Goal: Task Accomplishment & Management: Manage account settings

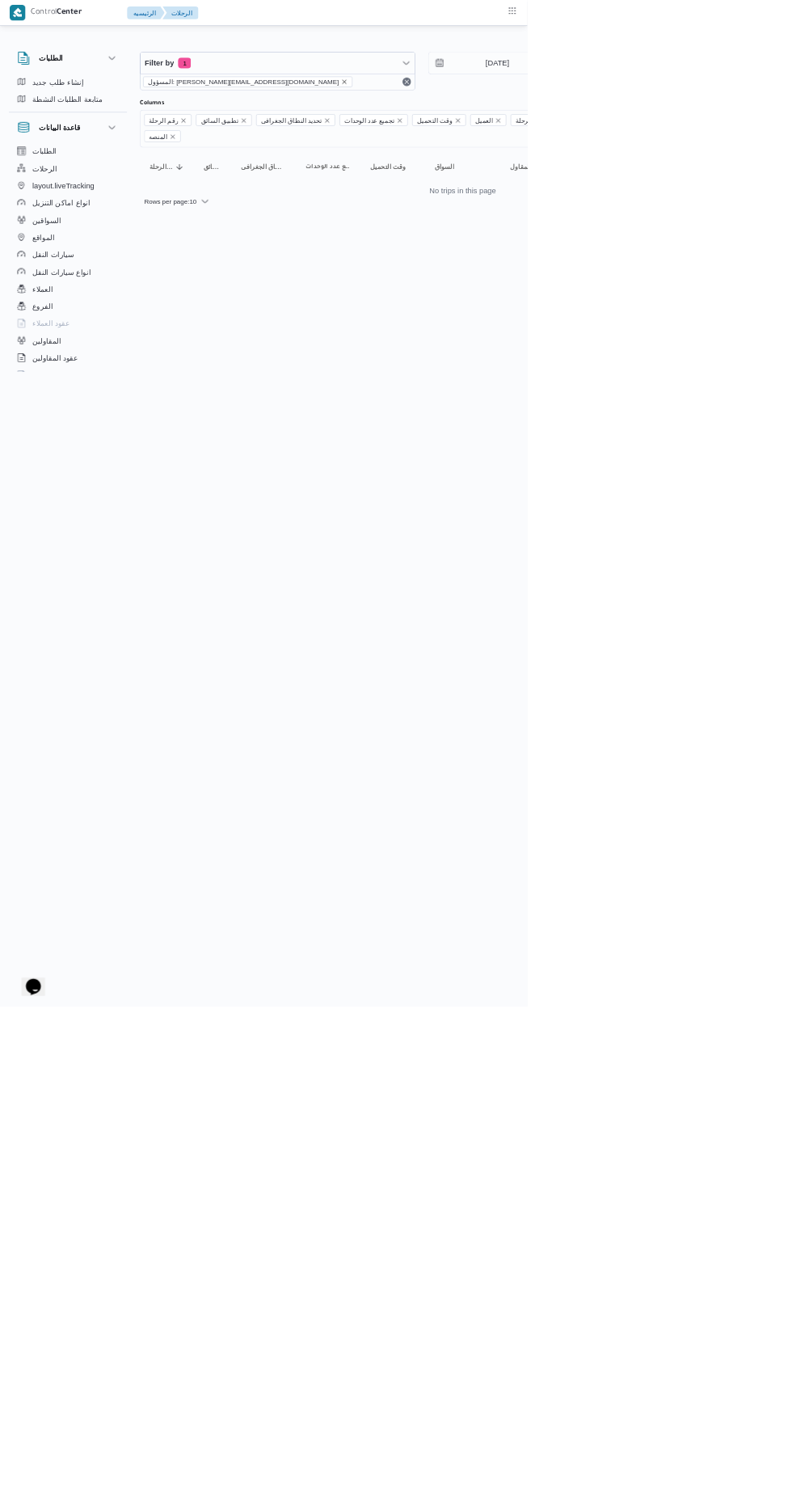
click at [514, 122] on icon "remove selected entity" at bounding box center [517, 122] width 6 height 6
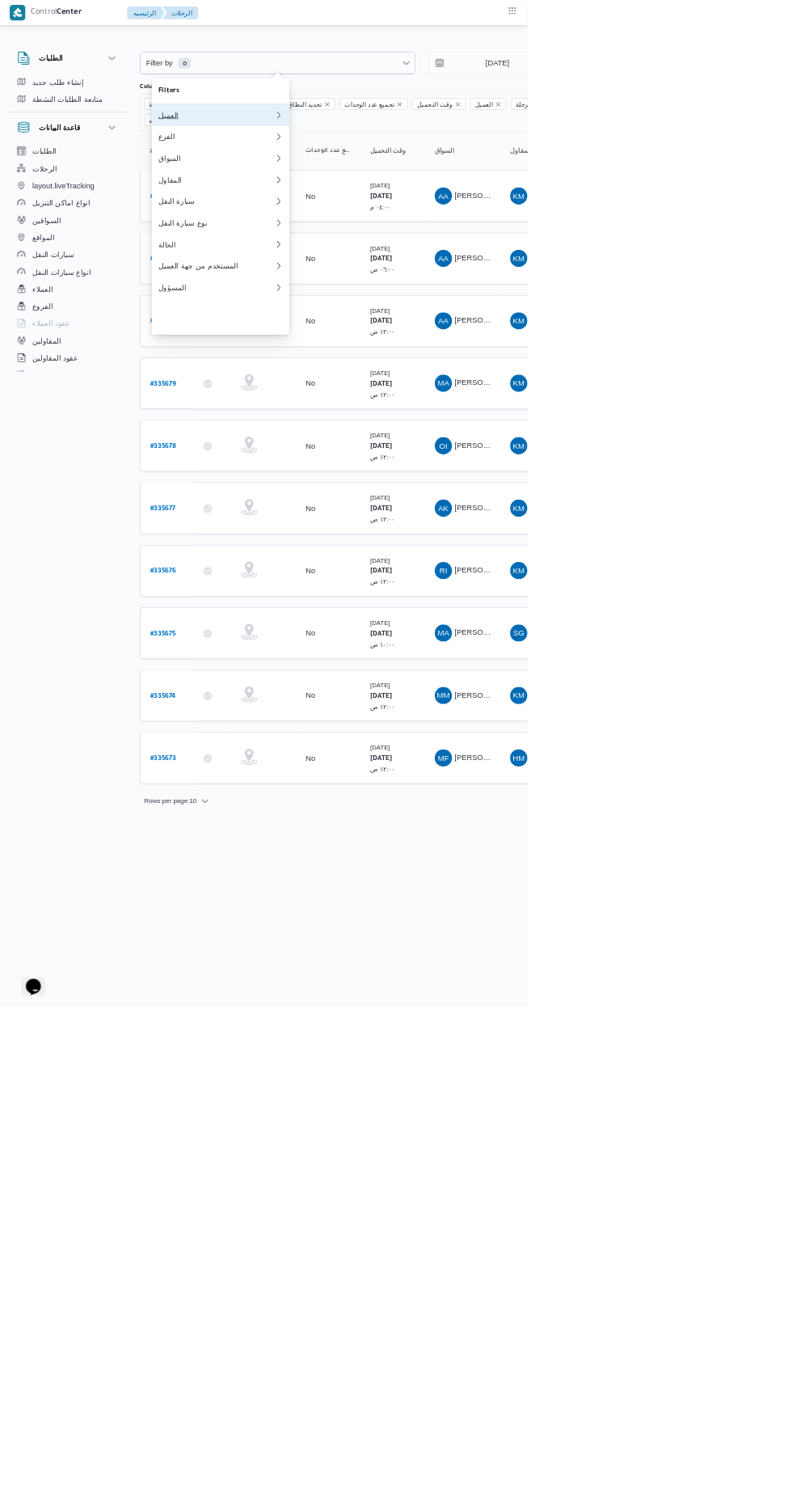
click at [287, 187] on button "العميل" at bounding box center [331, 172] width 207 height 32
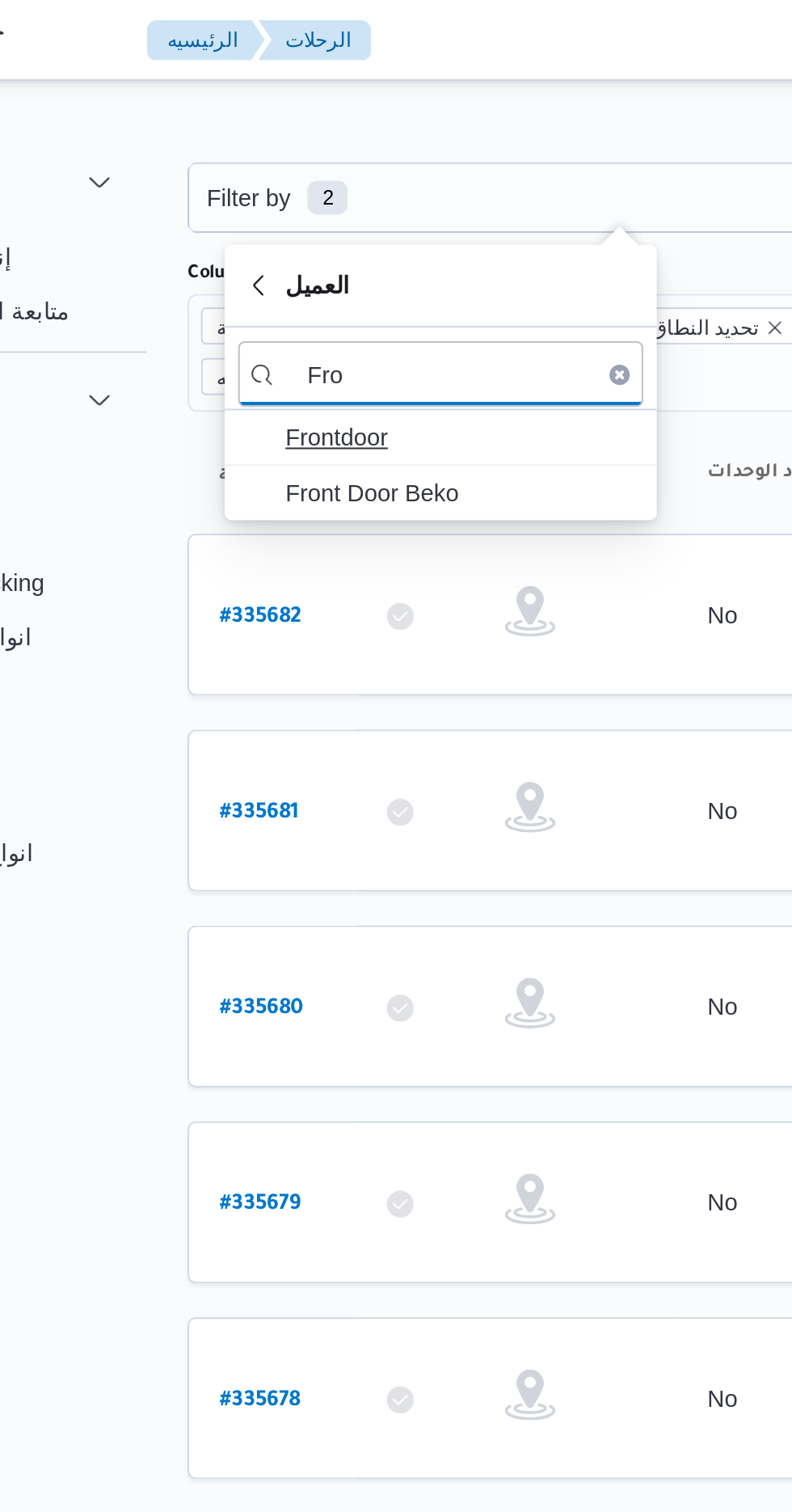
type input "Fro"
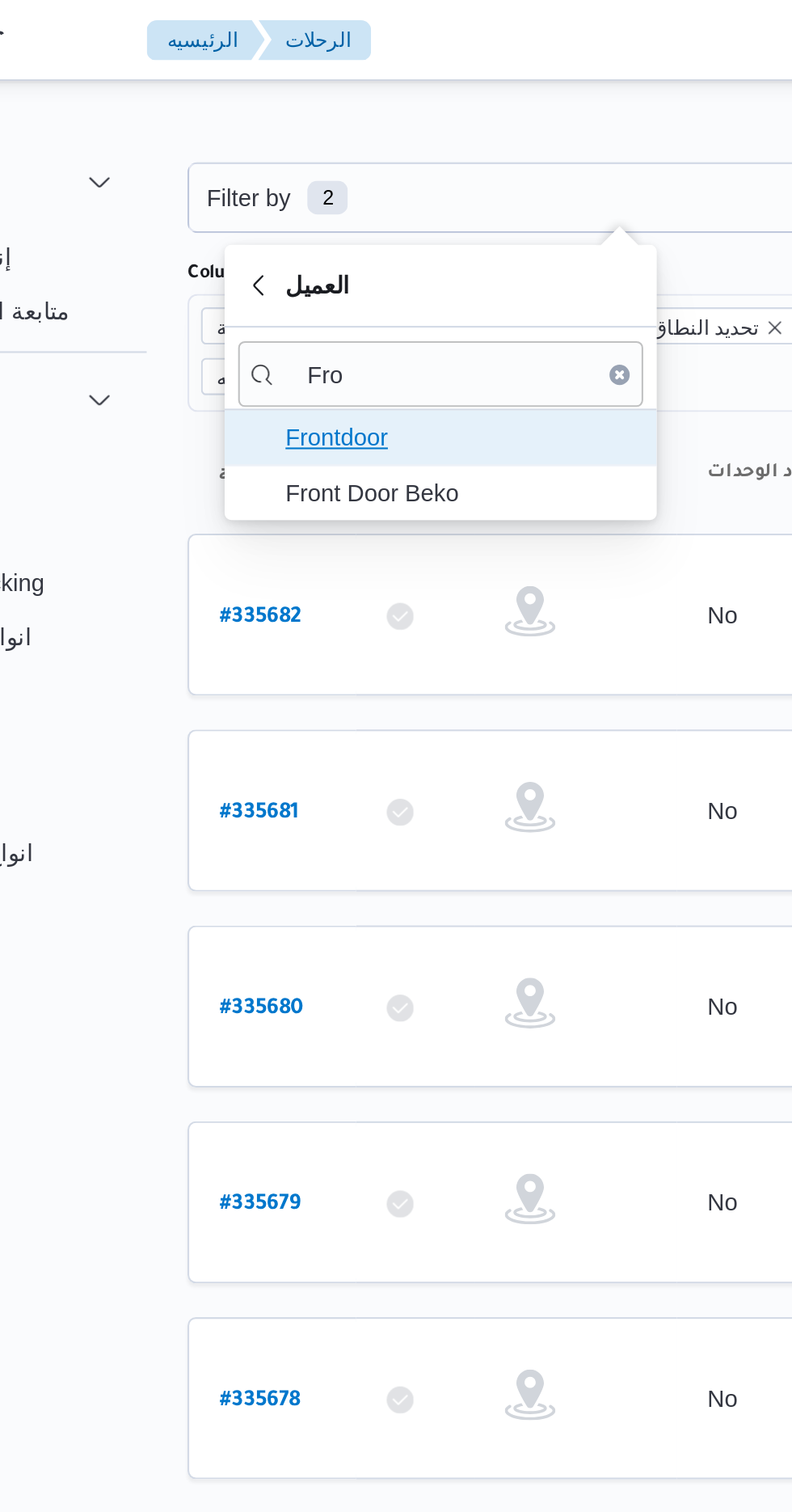
click at [280, 207] on span "Frontdoor" at bounding box center [341, 210] width 168 height 19
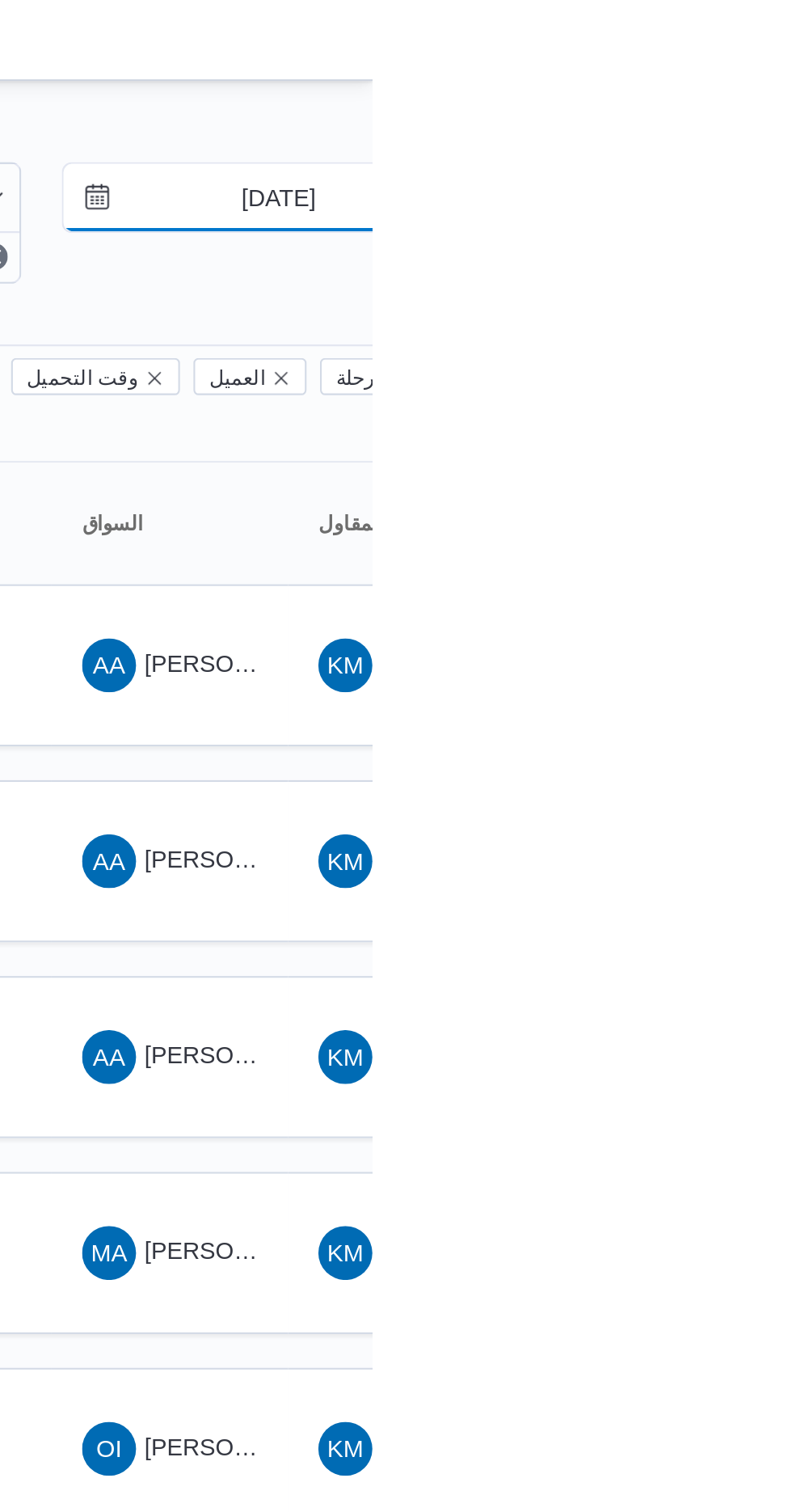
click at [739, 95] on input "[DATE]" at bounding box center [736, 94] width 184 height 32
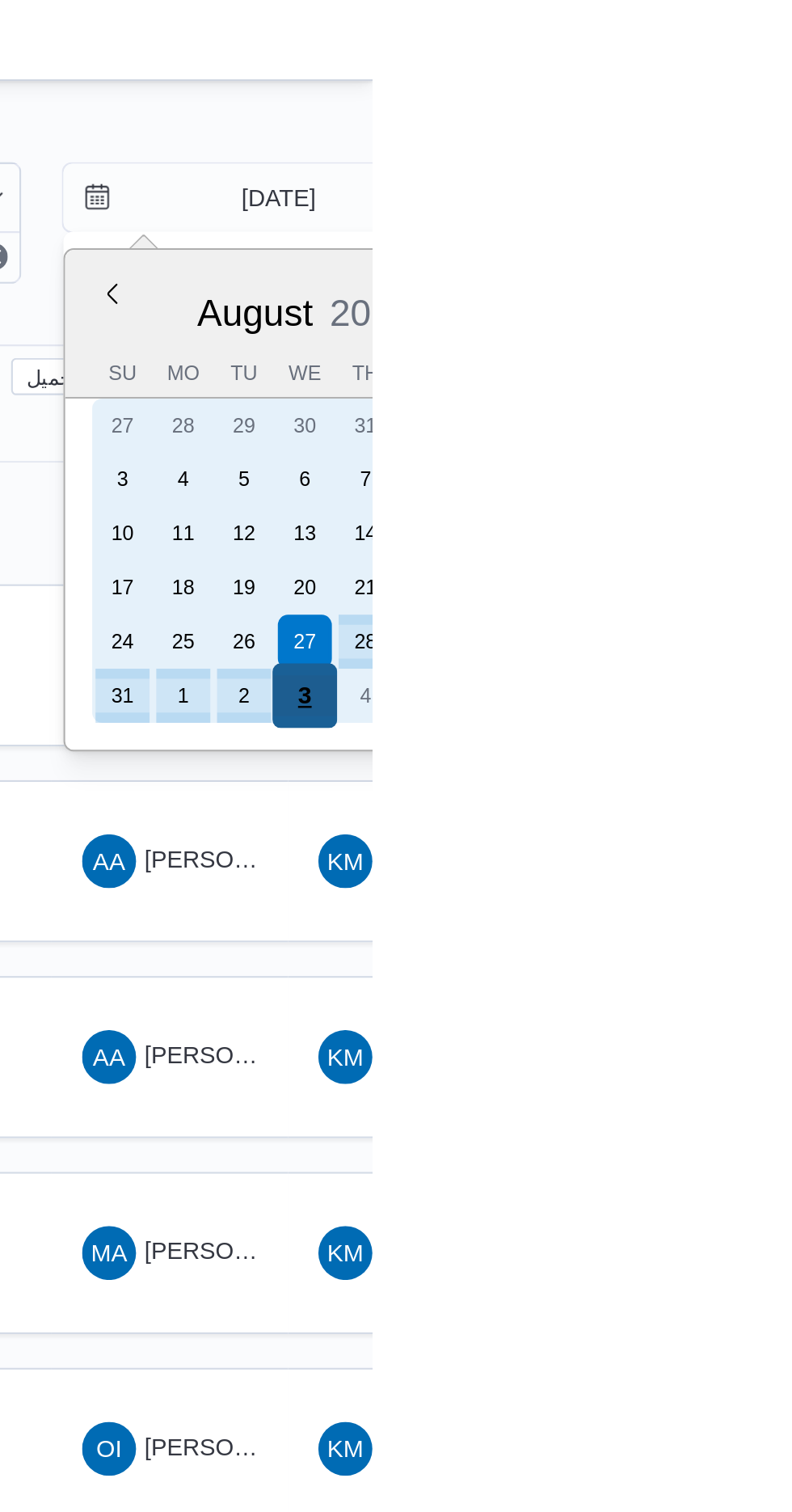
click at [770, 334] on div "3" at bounding box center [759, 333] width 30 height 30
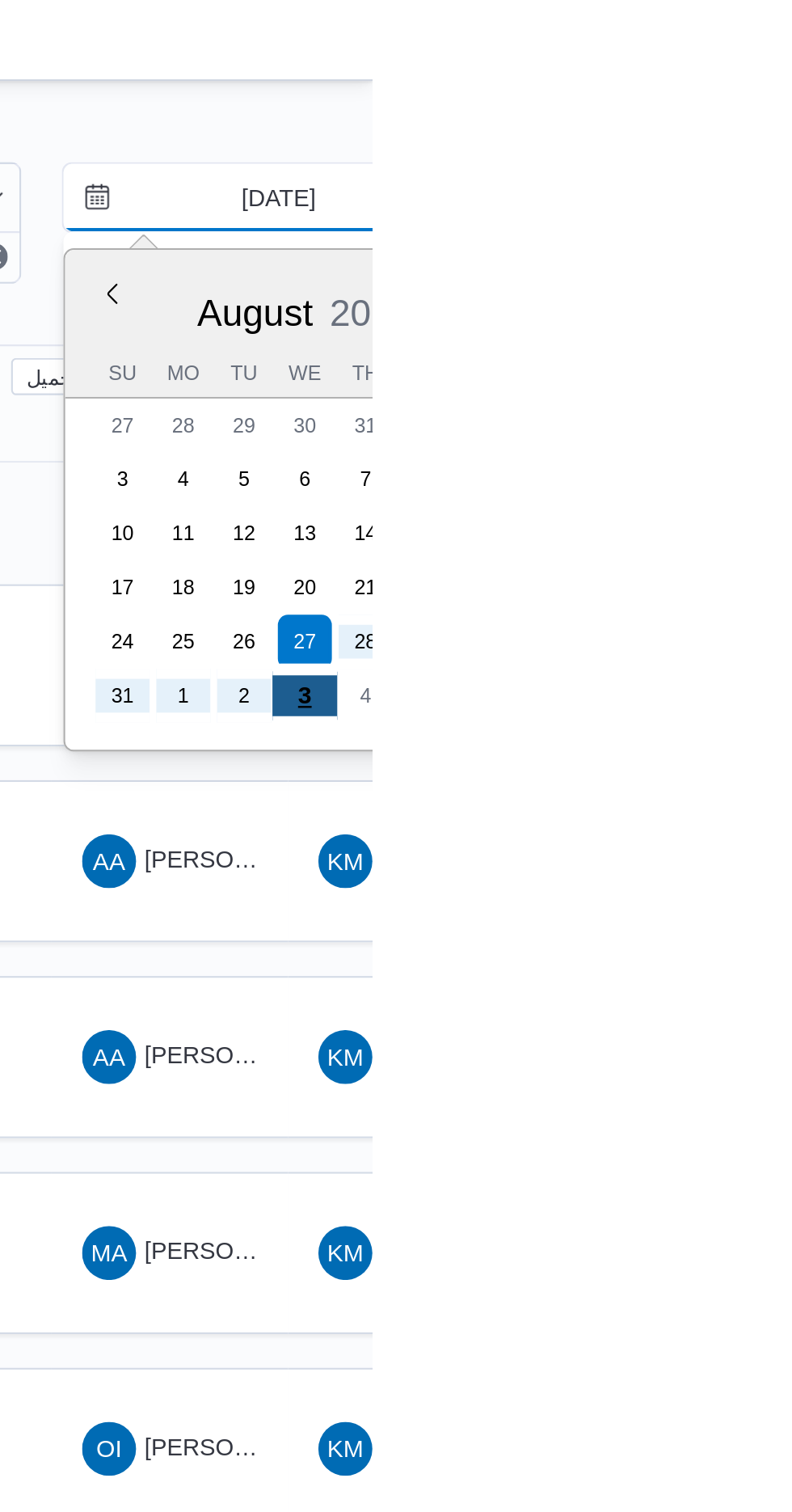
type input "[DATE]"
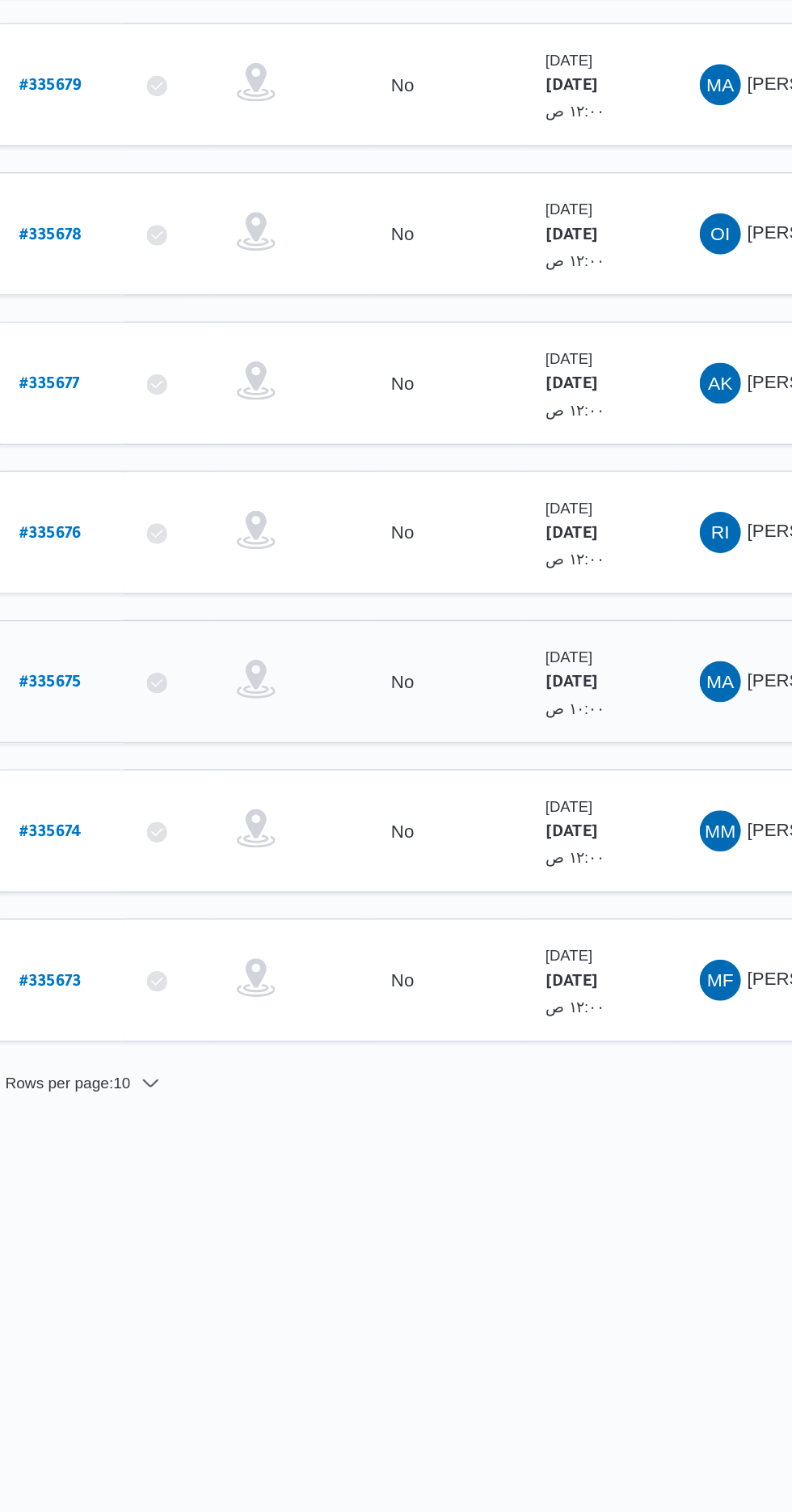
click at [257, 972] on b "# 335675" at bounding box center [245, 977] width 39 height 11
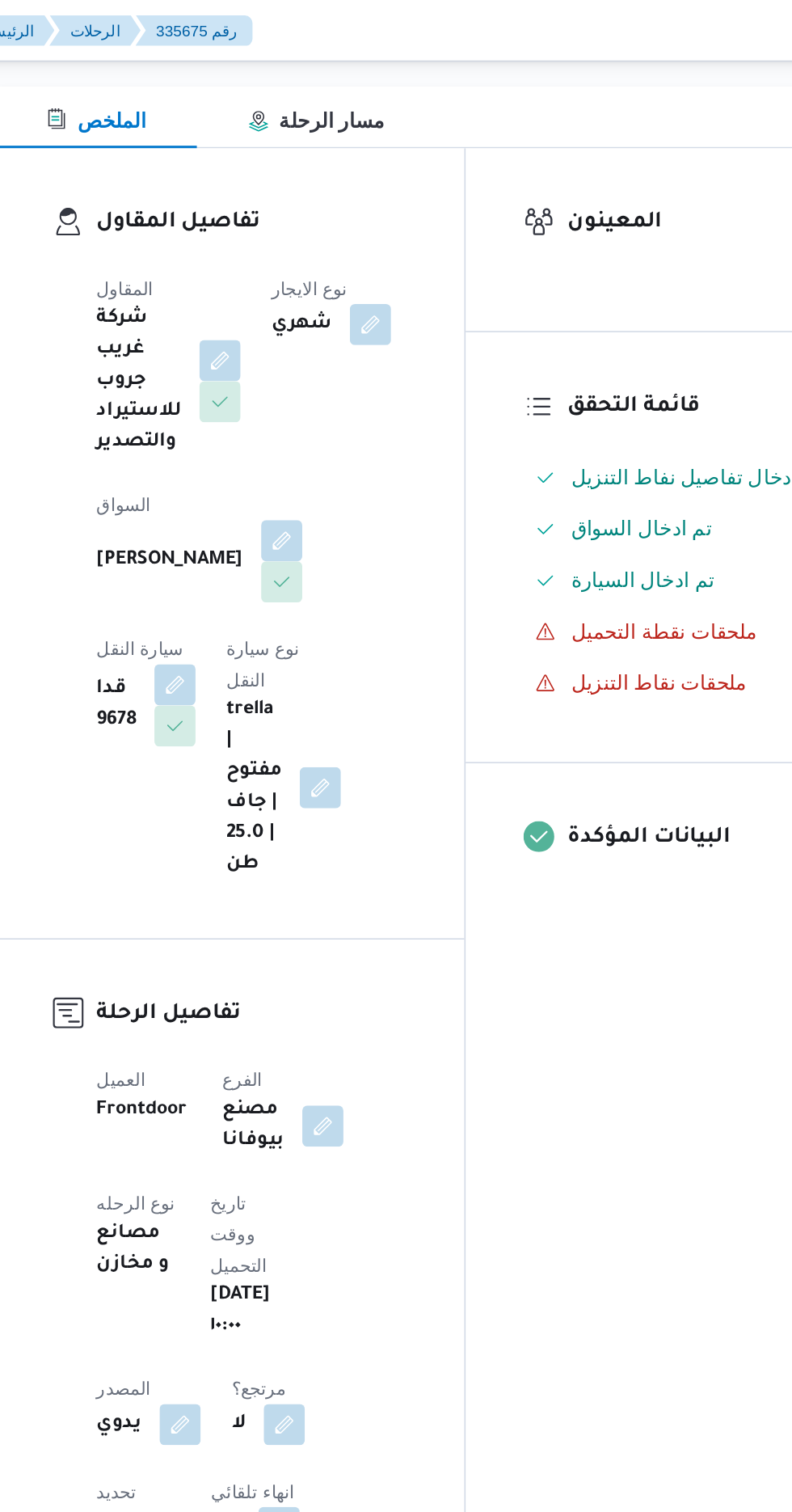
scroll to position [202, 0]
click at [377, 349] on button "button" at bounding box center [390, 339] width 26 height 26
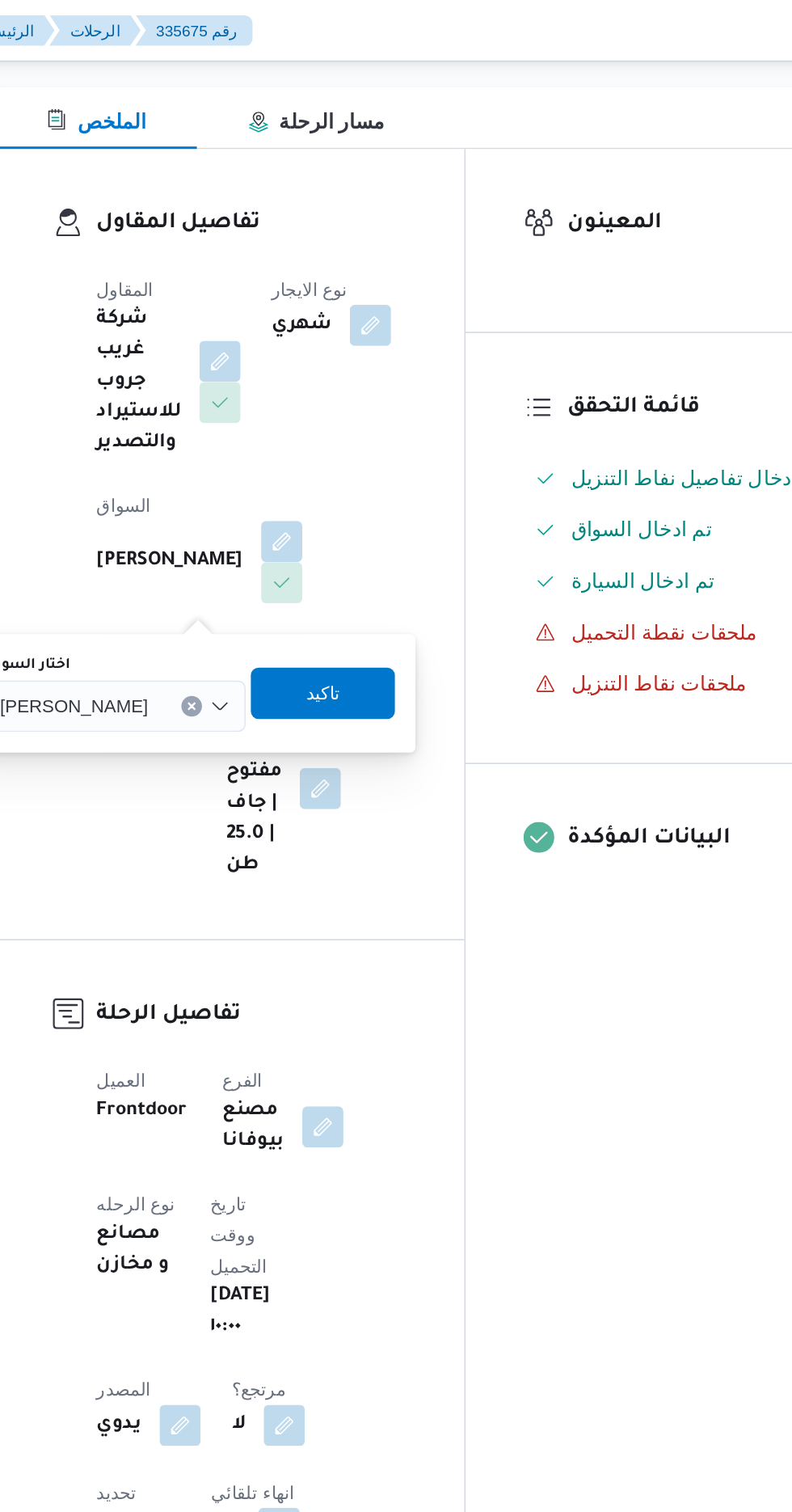
click at [302, 449] on span "[PERSON_NAME]" at bounding box center [260, 443] width 93 height 18
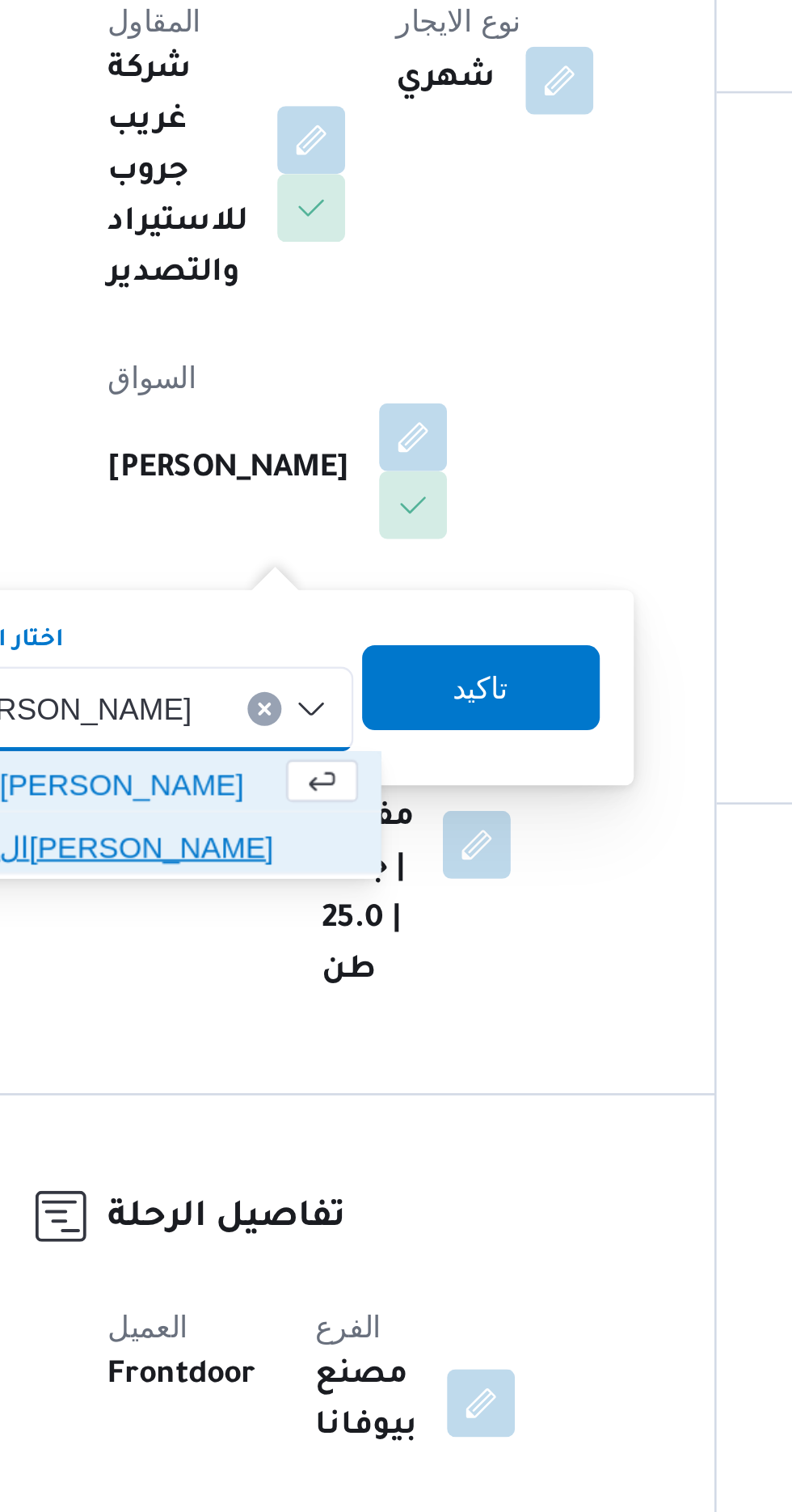
click at [311, 495] on span "ال[PERSON_NAME]" at bounding box center [301, 496] width 137 height 19
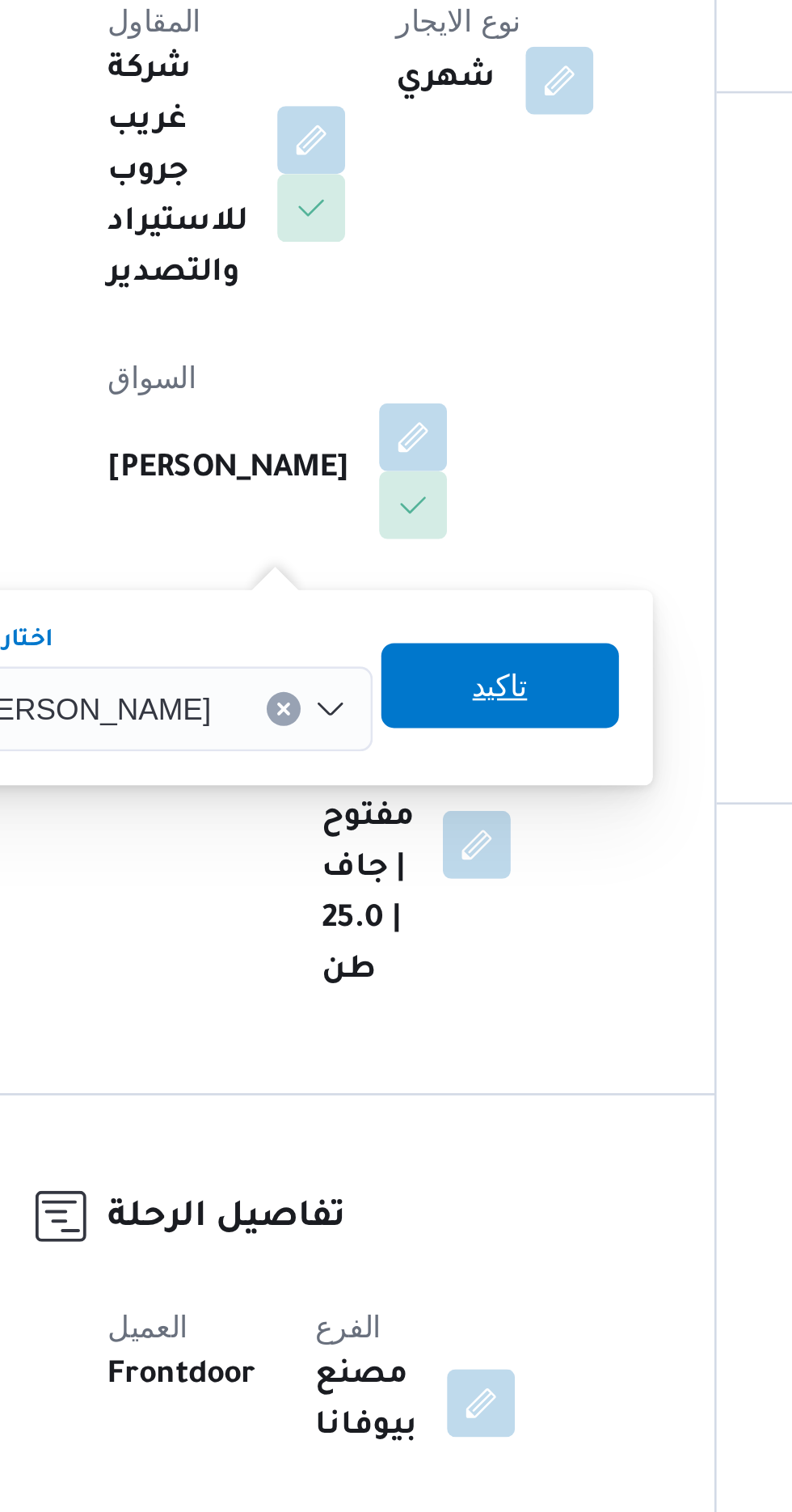
click at [422, 438] on span "تاكيد" at bounding box center [423, 435] width 21 height 19
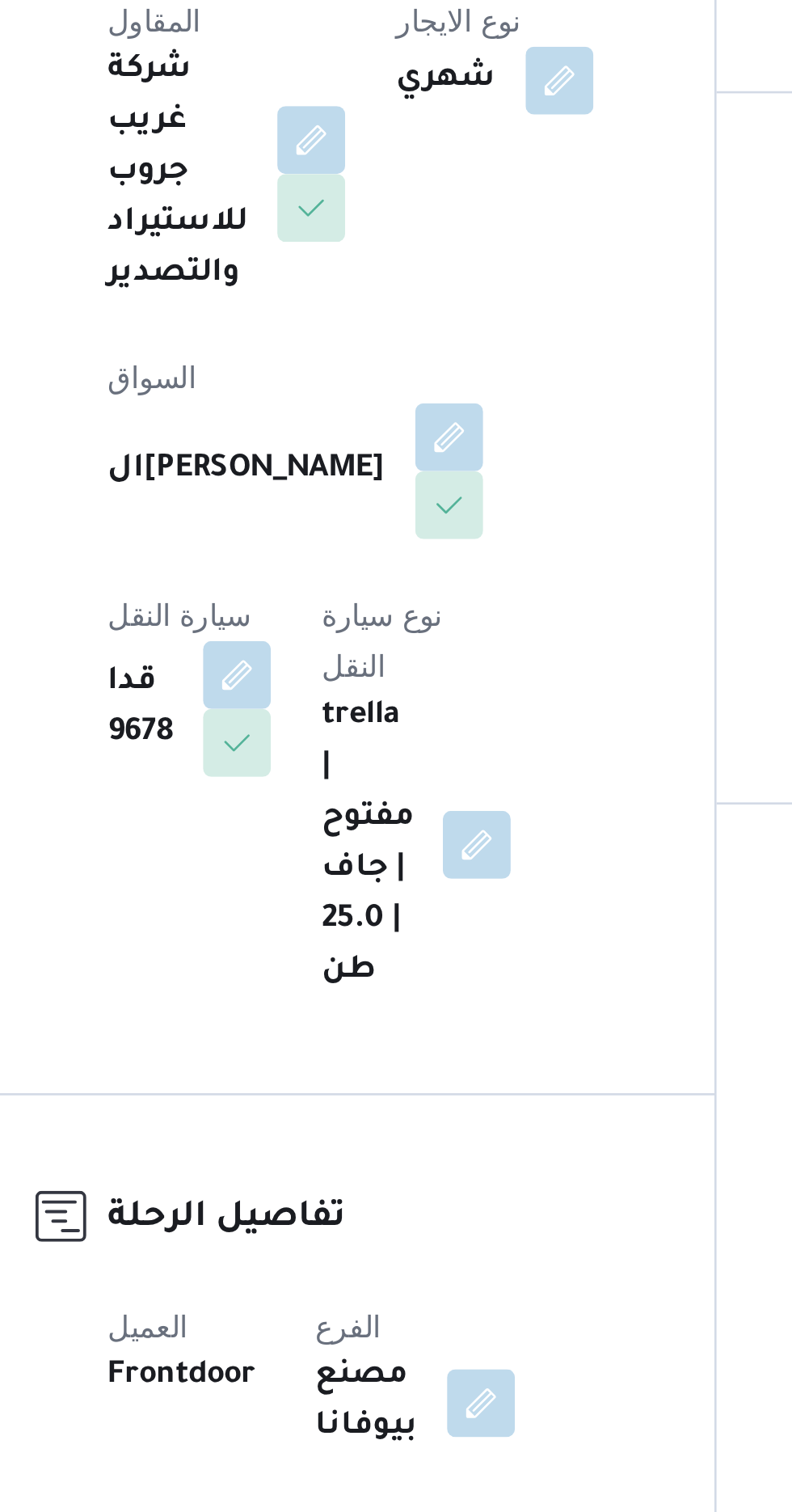
click at [336, 418] on span at bounding box center [319, 431] width 34 height 26
click at [336, 417] on button "button" at bounding box center [324, 430] width 26 height 26
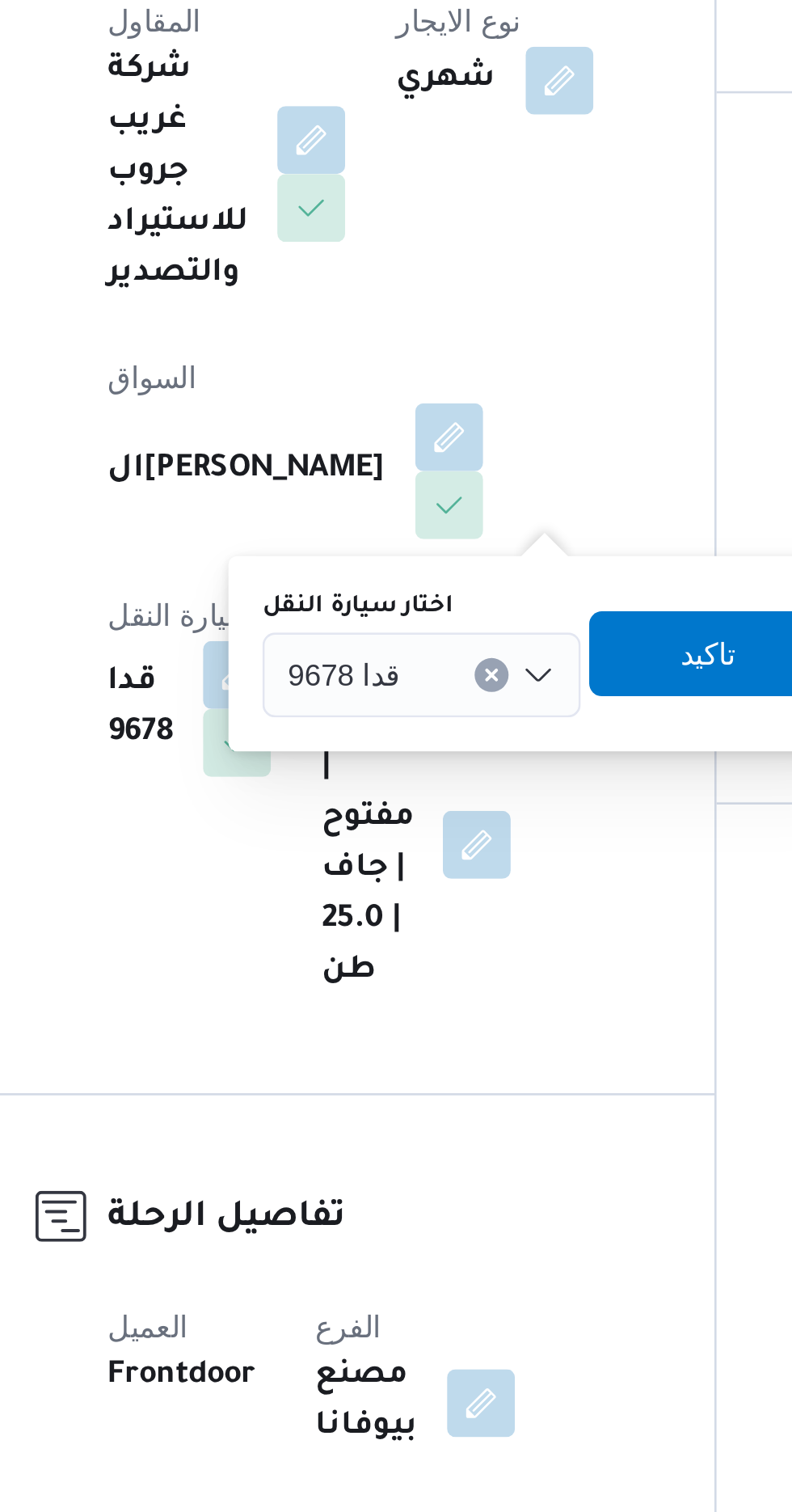
click at [373, 429] on span "قدا 9678" at bounding box center [364, 430] width 42 height 18
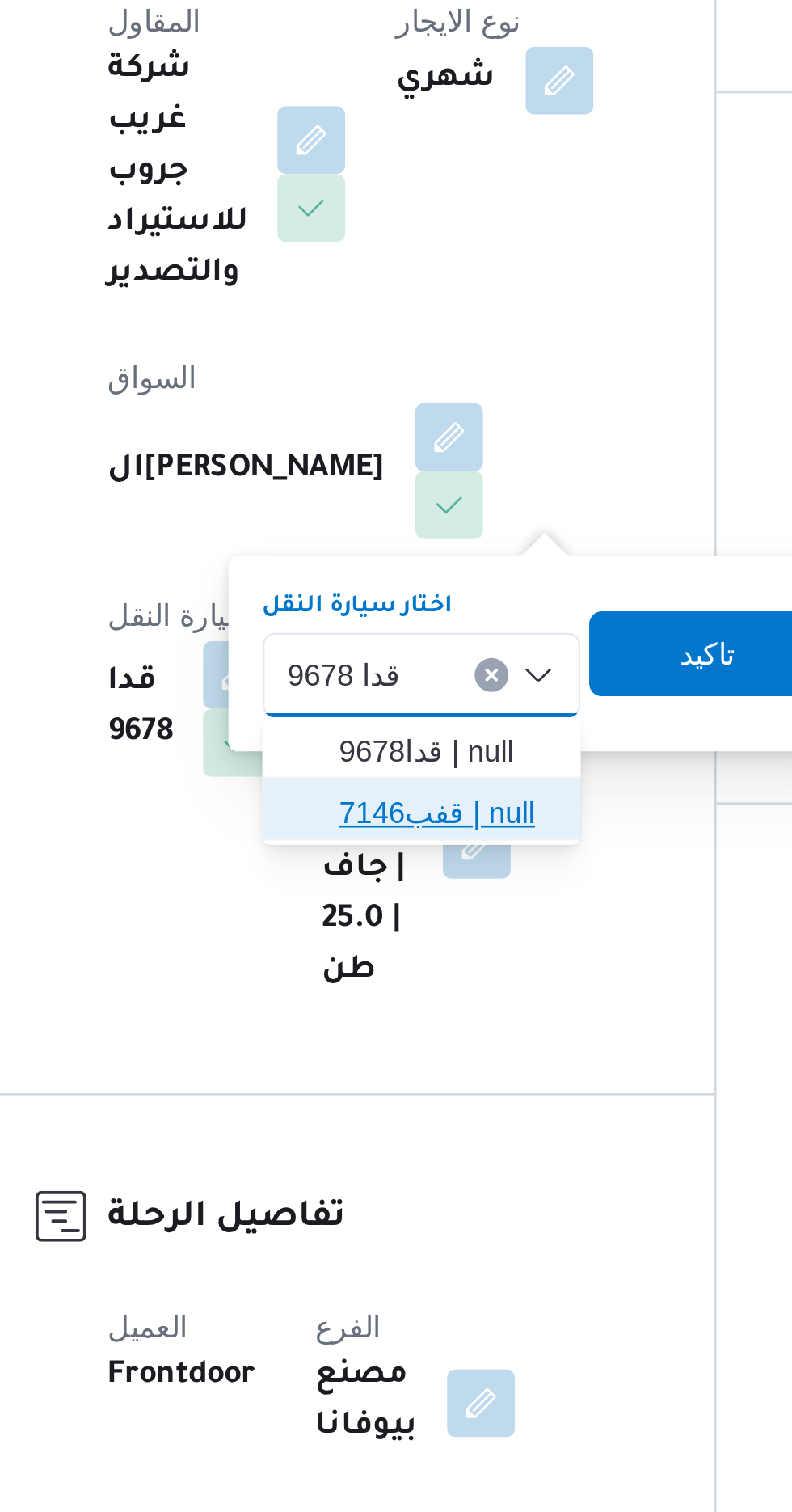
click at [372, 475] on span "قفب7146 | null" at bounding box center [402, 483] width 82 height 19
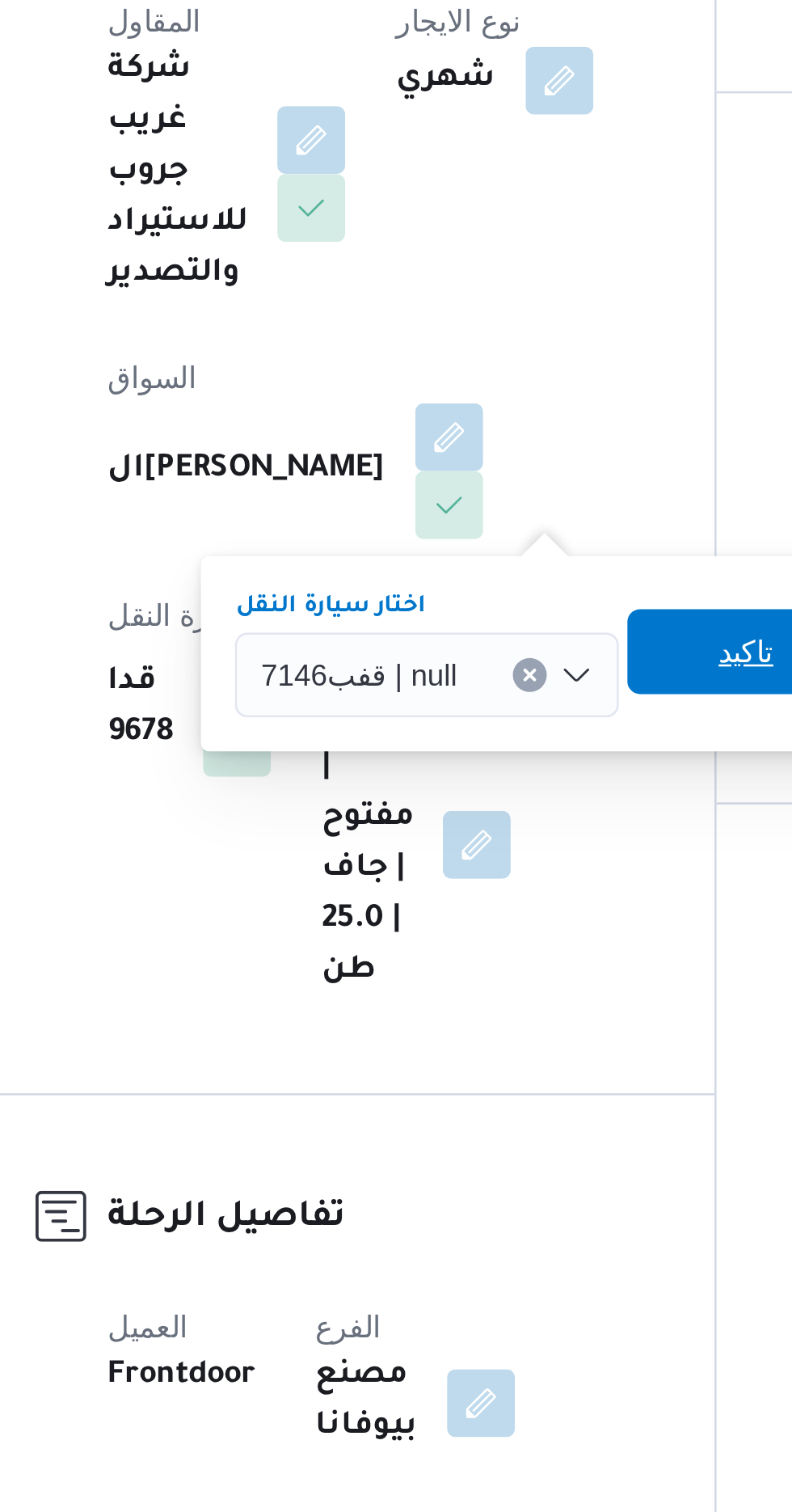
click at [496, 416] on span "تاكيد" at bounding box center [517, 422] width 91 height 32
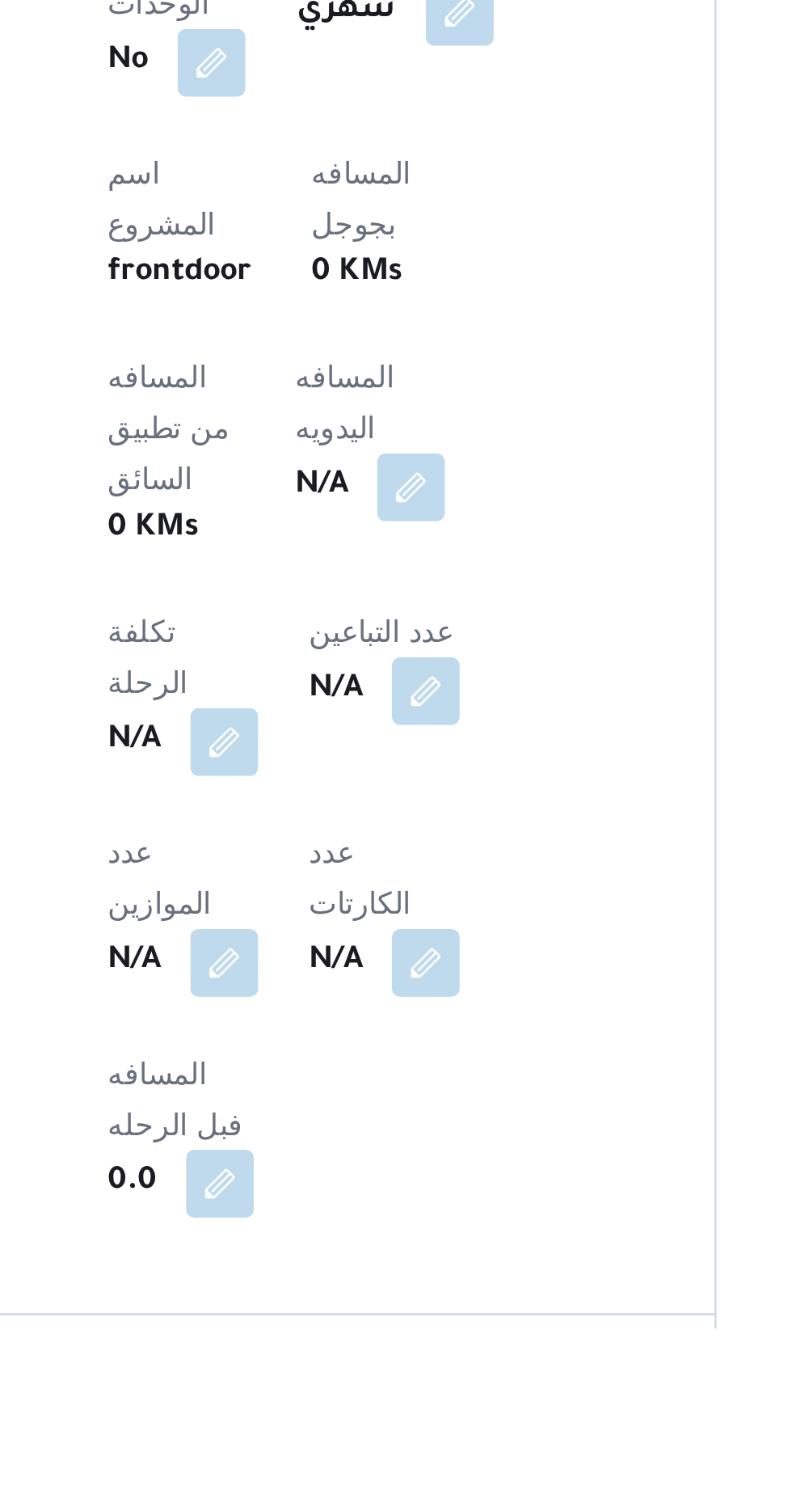
scroll to position [262, 0]
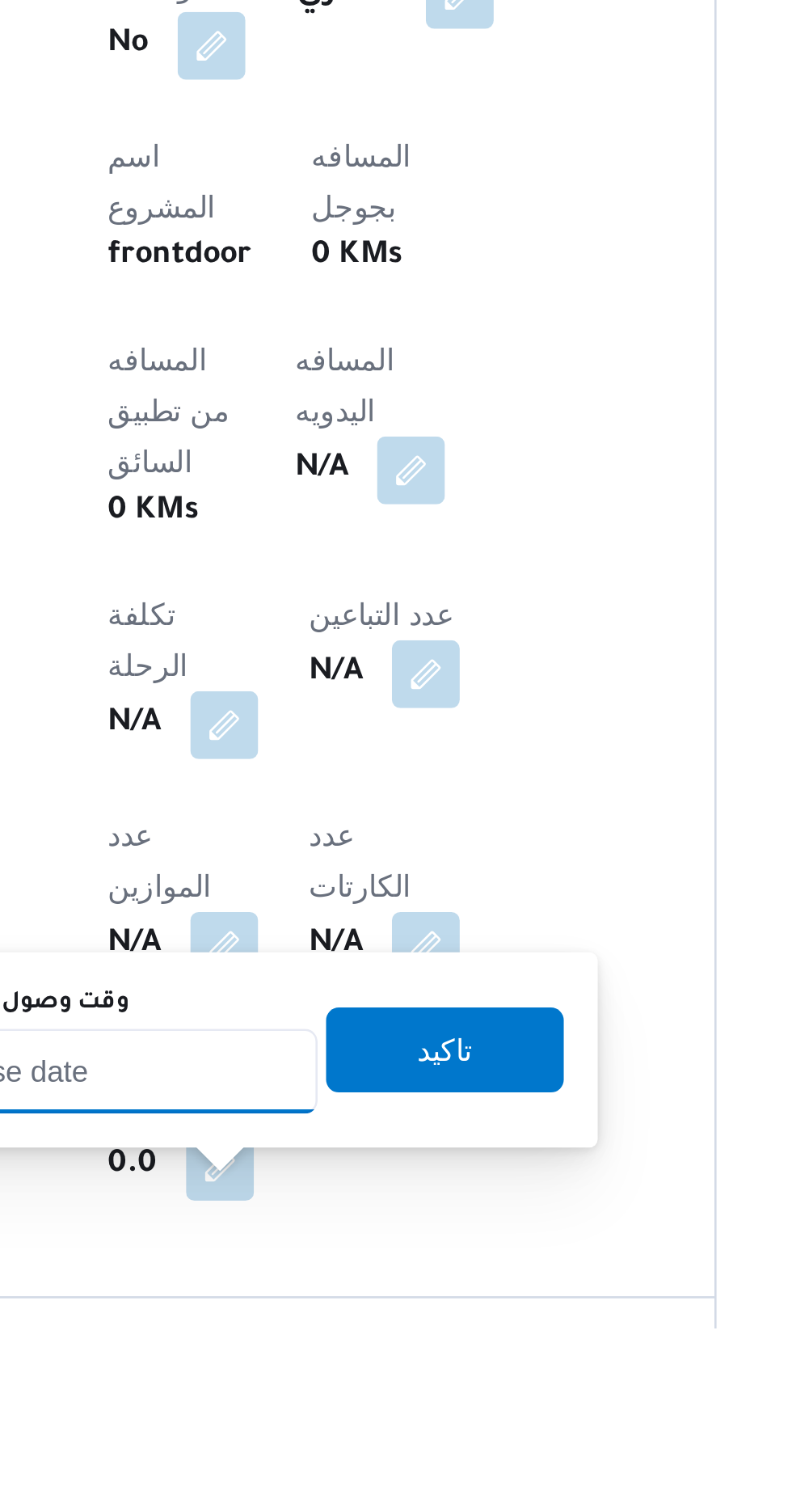
click at [287, 1407] on input "وقت وصول نفطة التحميل" at bounding box center [262, 1414] width 184 height 32
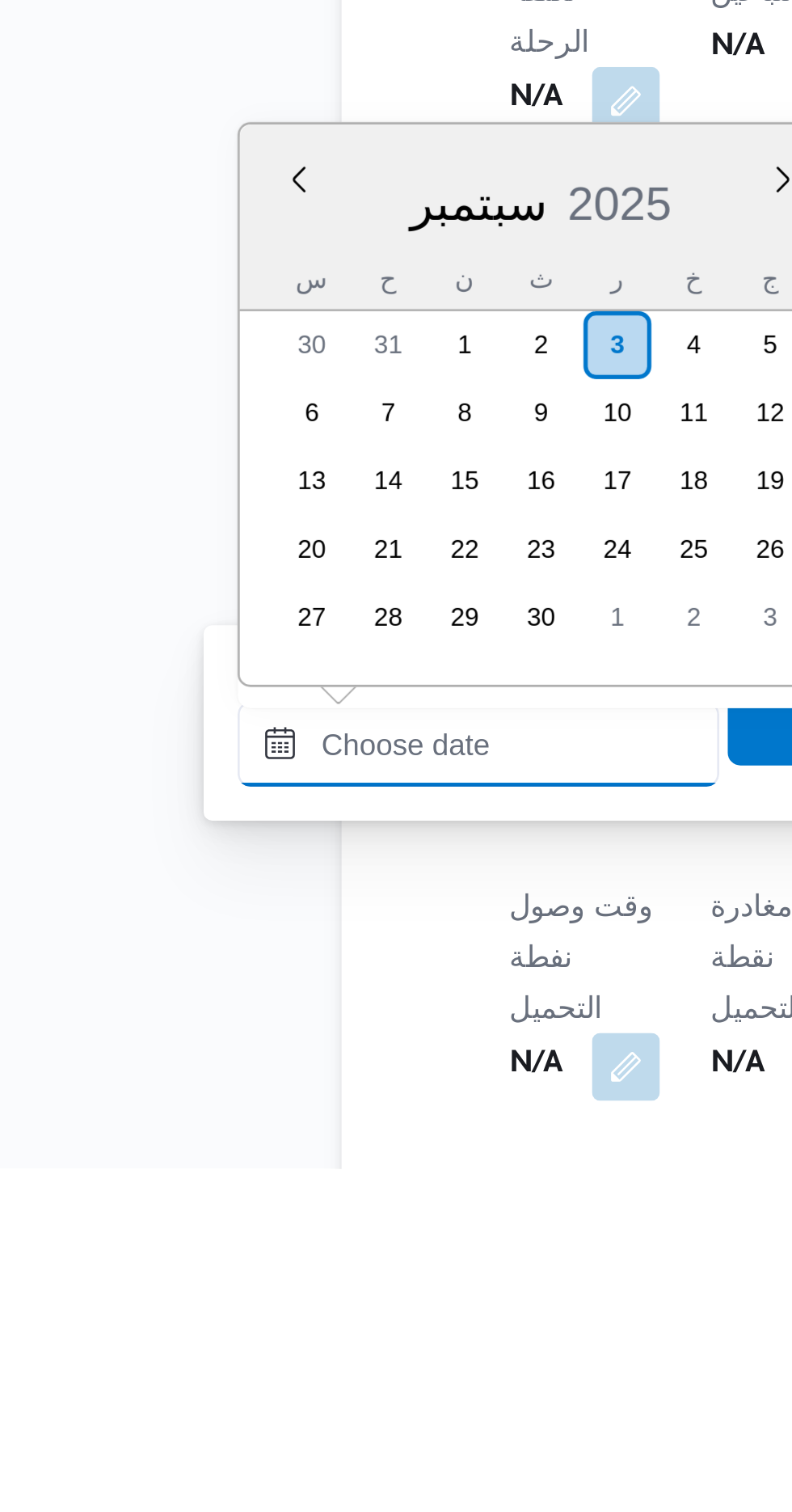
scroll to position [439, 0]
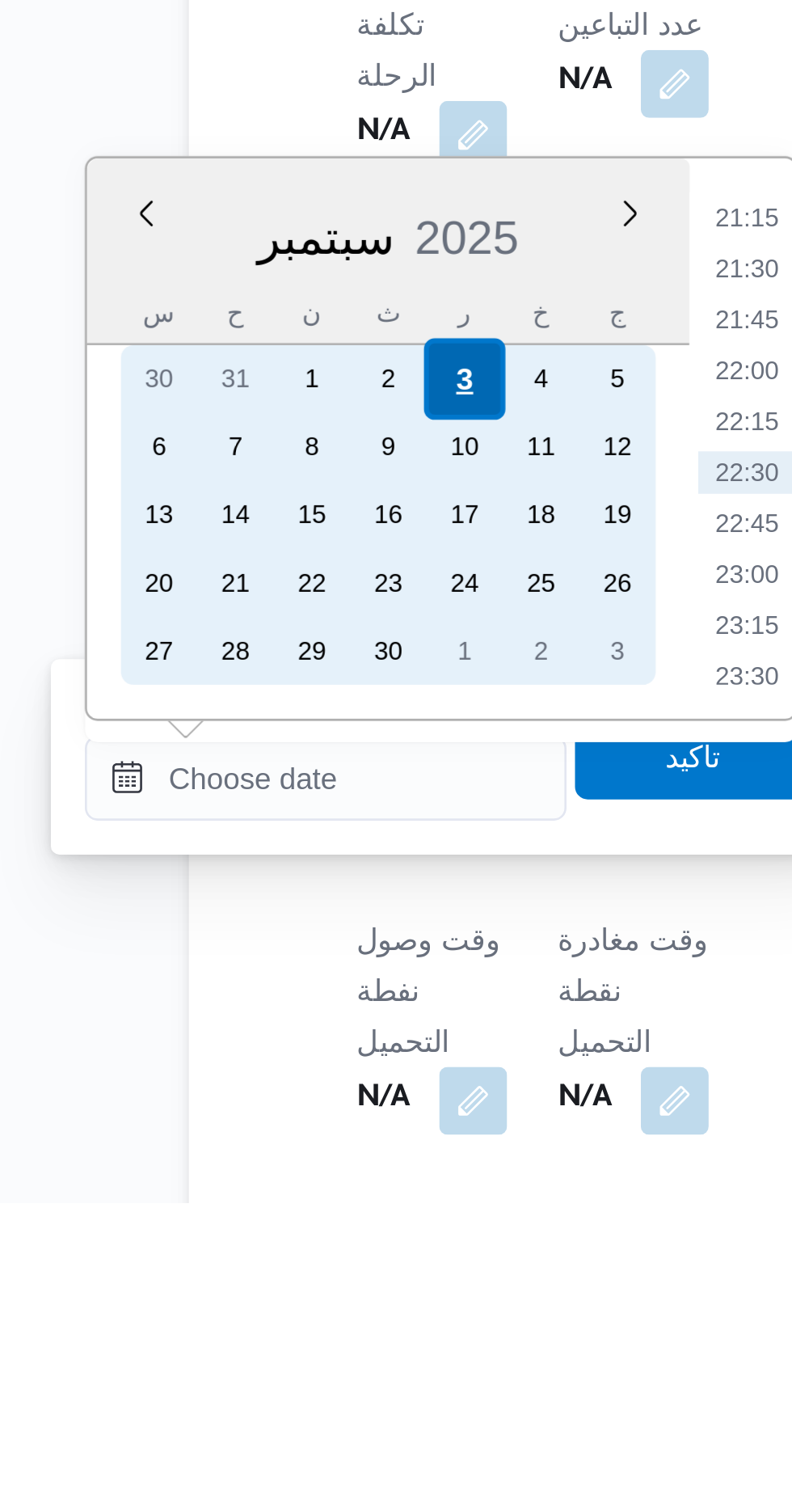
click at [320, 1195] on div "3" at bounding box center [314, 1198] width 30 height 30
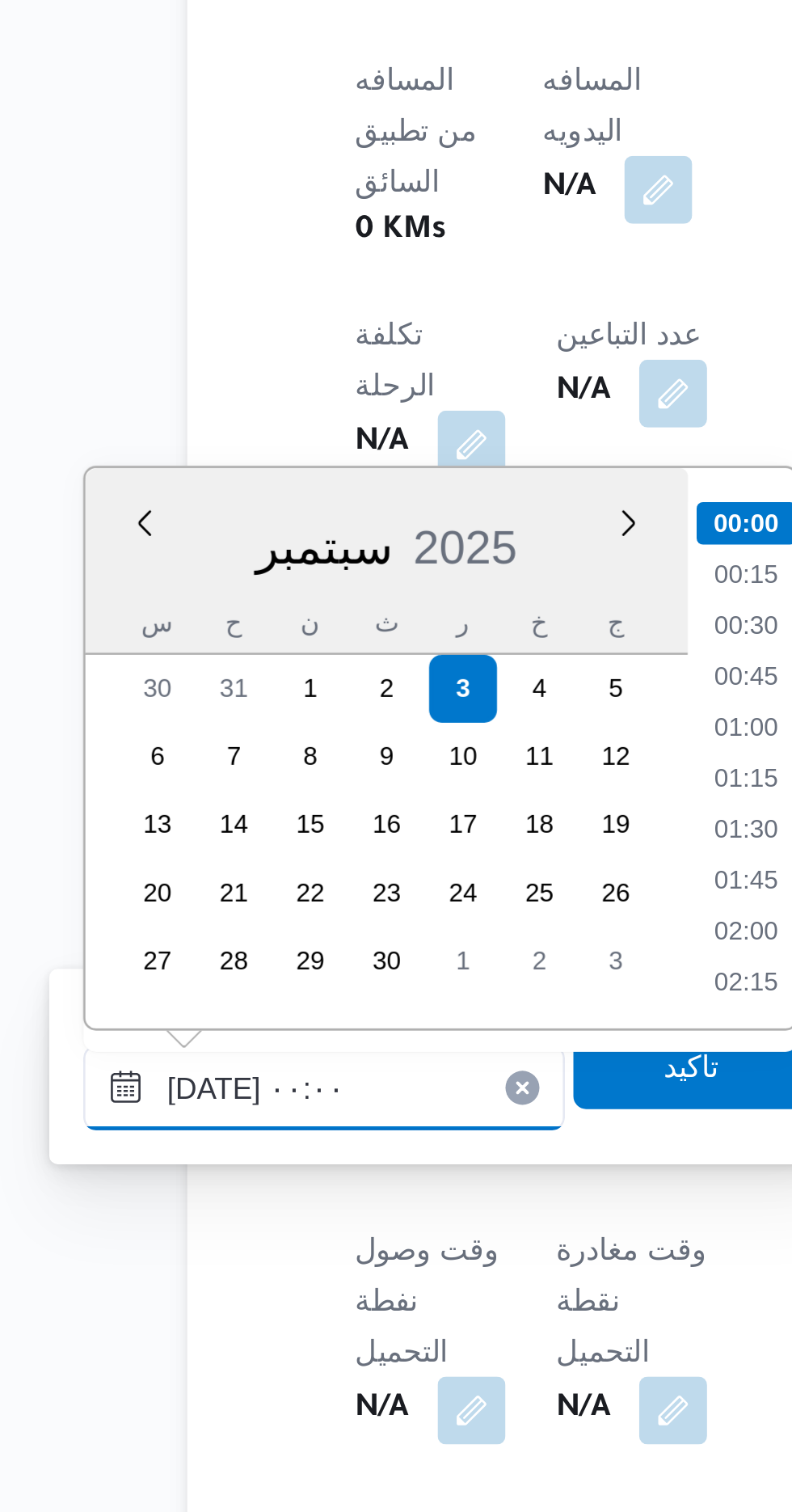
click at [186, 1351] on input "[DATE] ٠٠:٠٠" at bounding box center [262, 1350] width 184 height 32
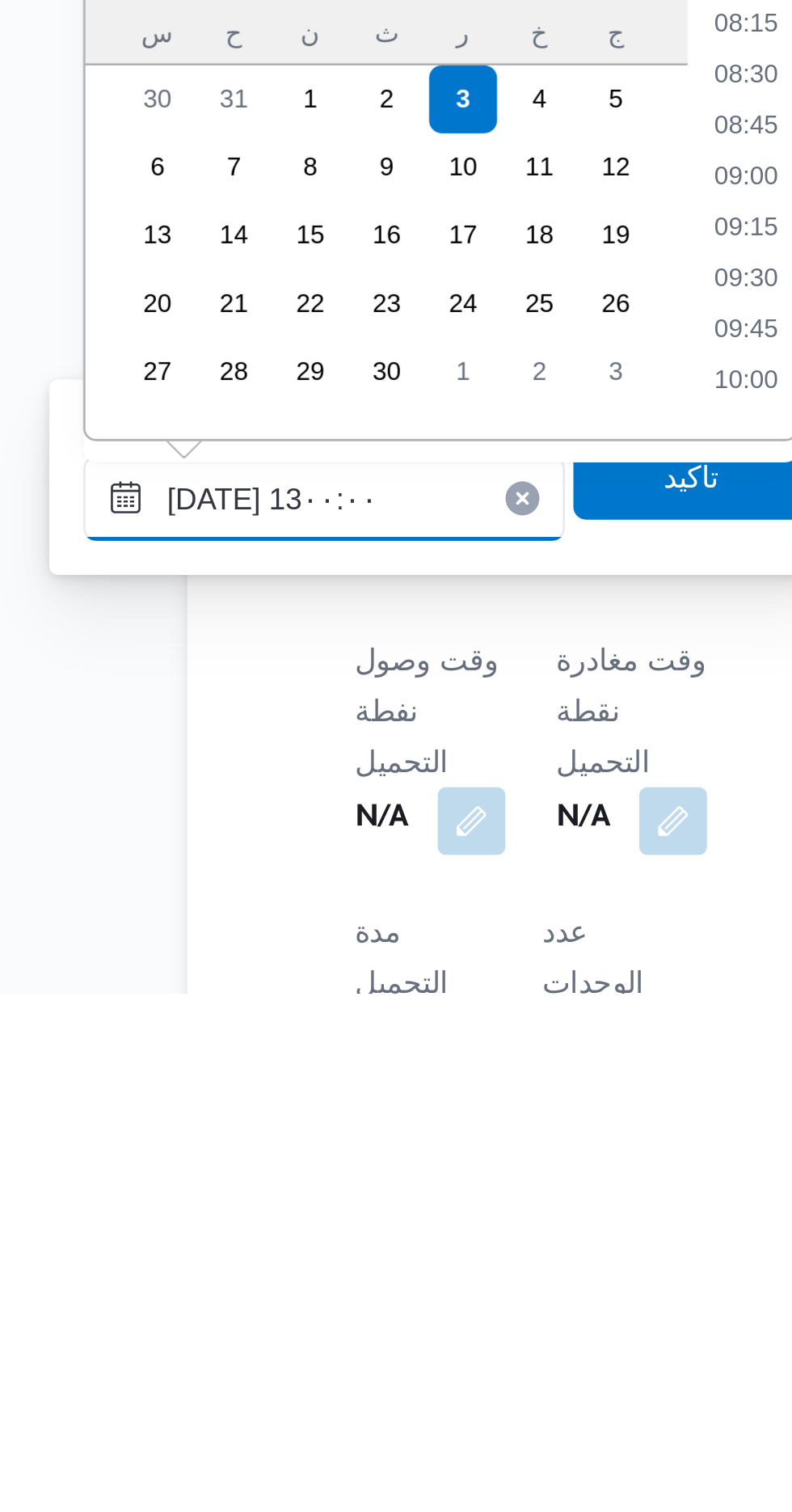
scroll to position [839, 0]
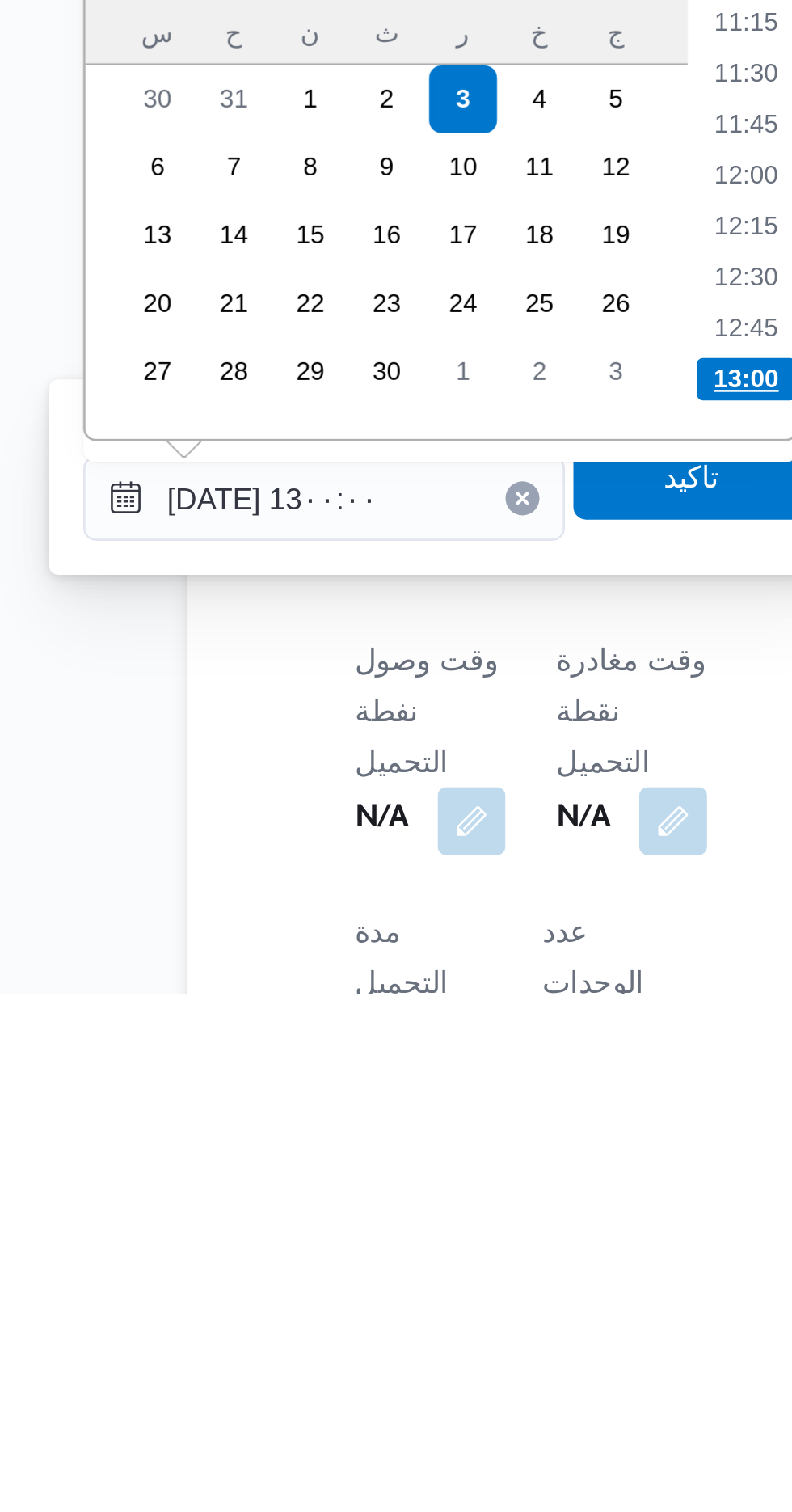
click at [415, 1278] on li "13:00" at bounding box center [423, 1278] width 38 height 16
type input "[DATE] ١٣:٠٠"
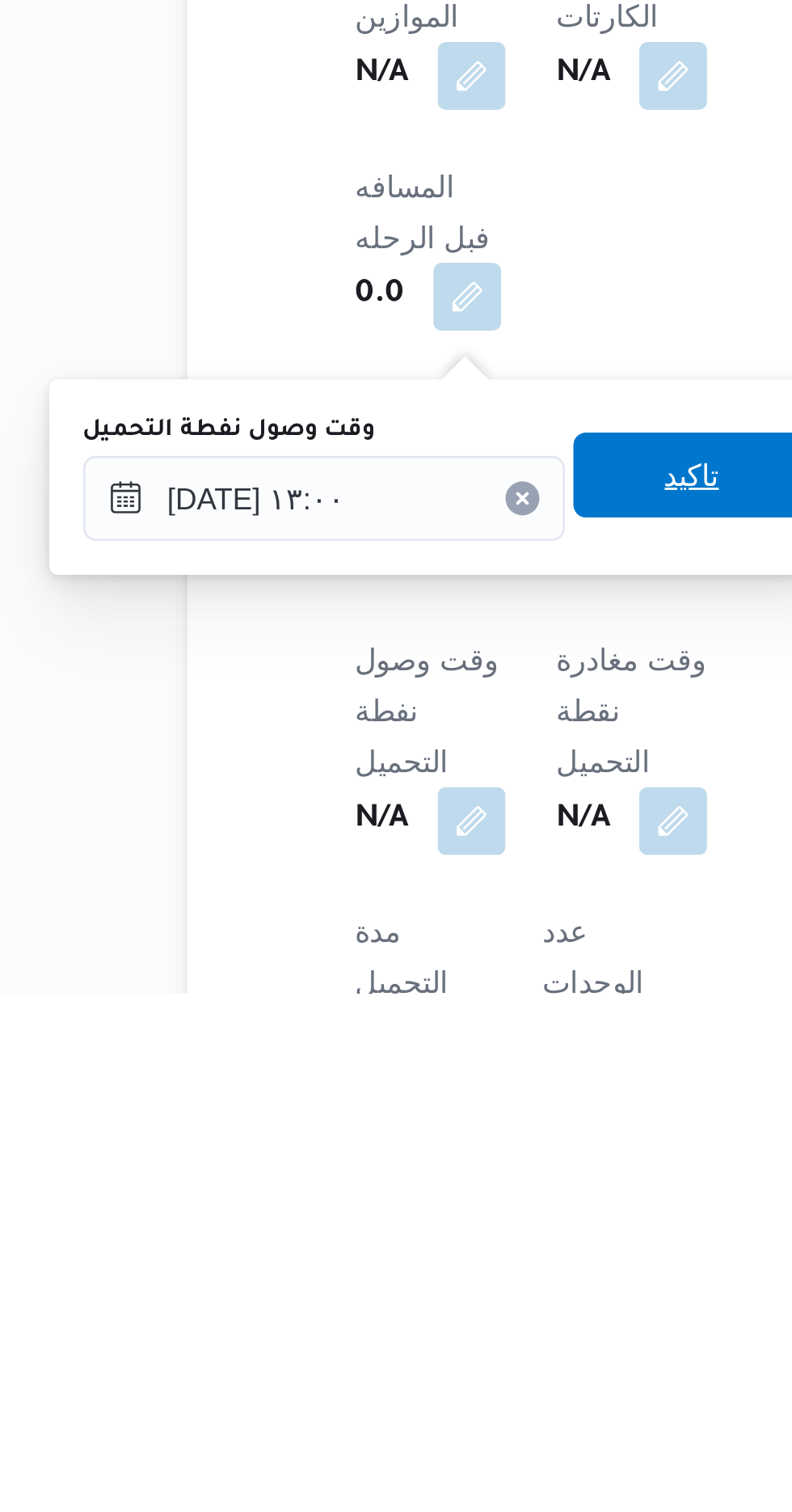
click at [409, 1318] on span "تاكيد" at bounding box center [402, 1315] width 21 height 19
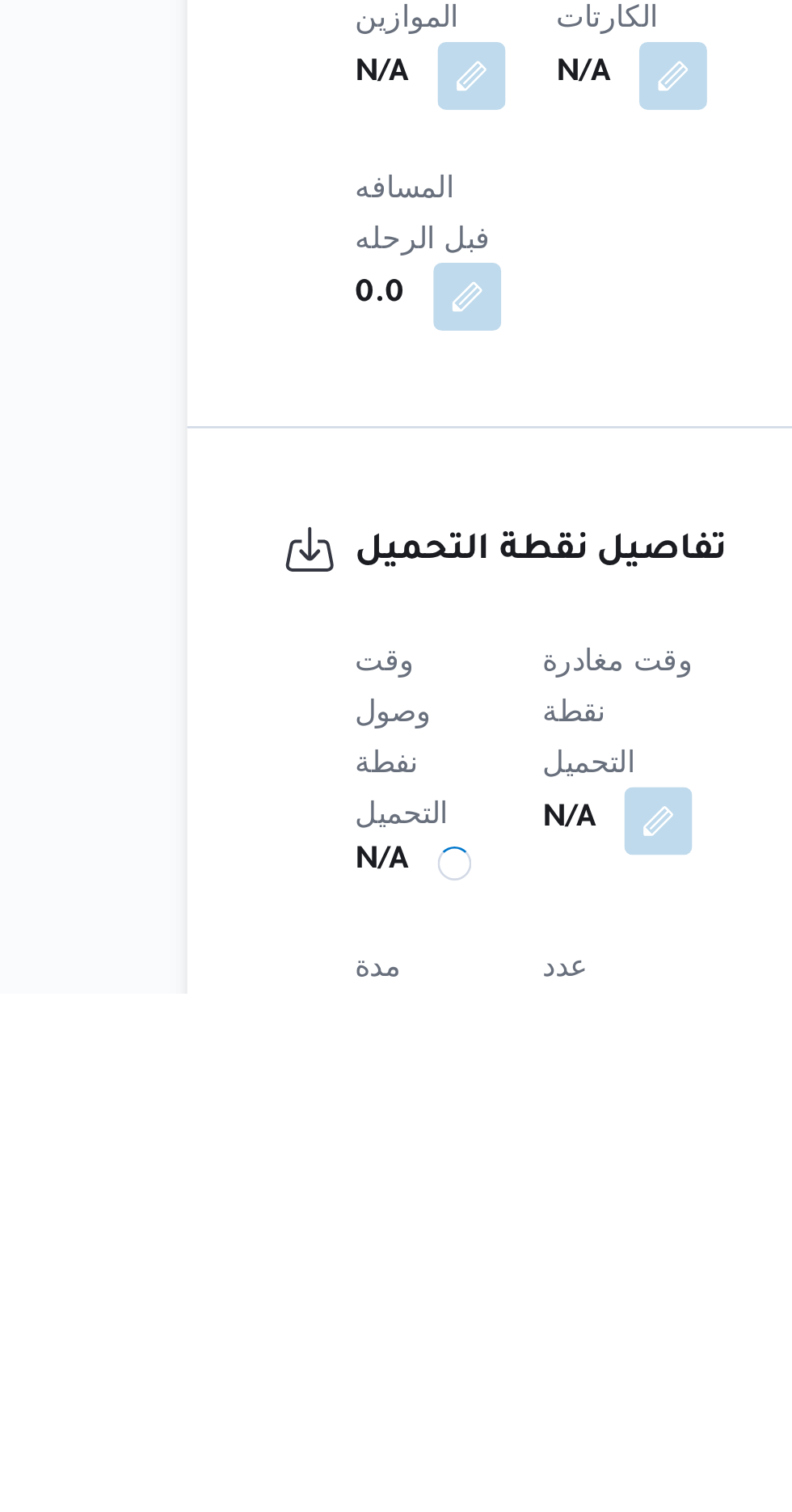
scroll to position [466, 0]
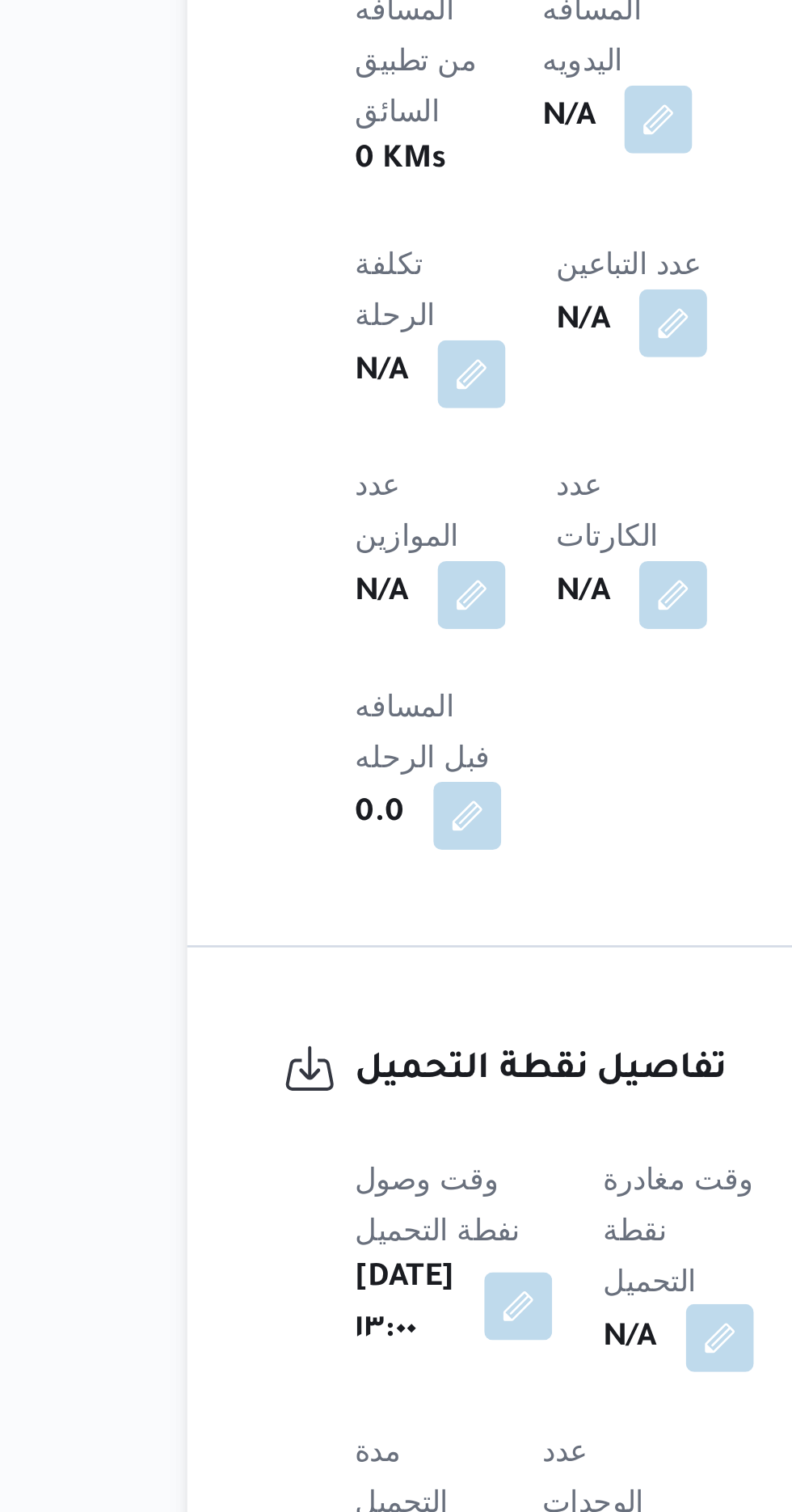
click at [409, 1433] on button "button" at bounding box center [413, 1446] width 26 height 26
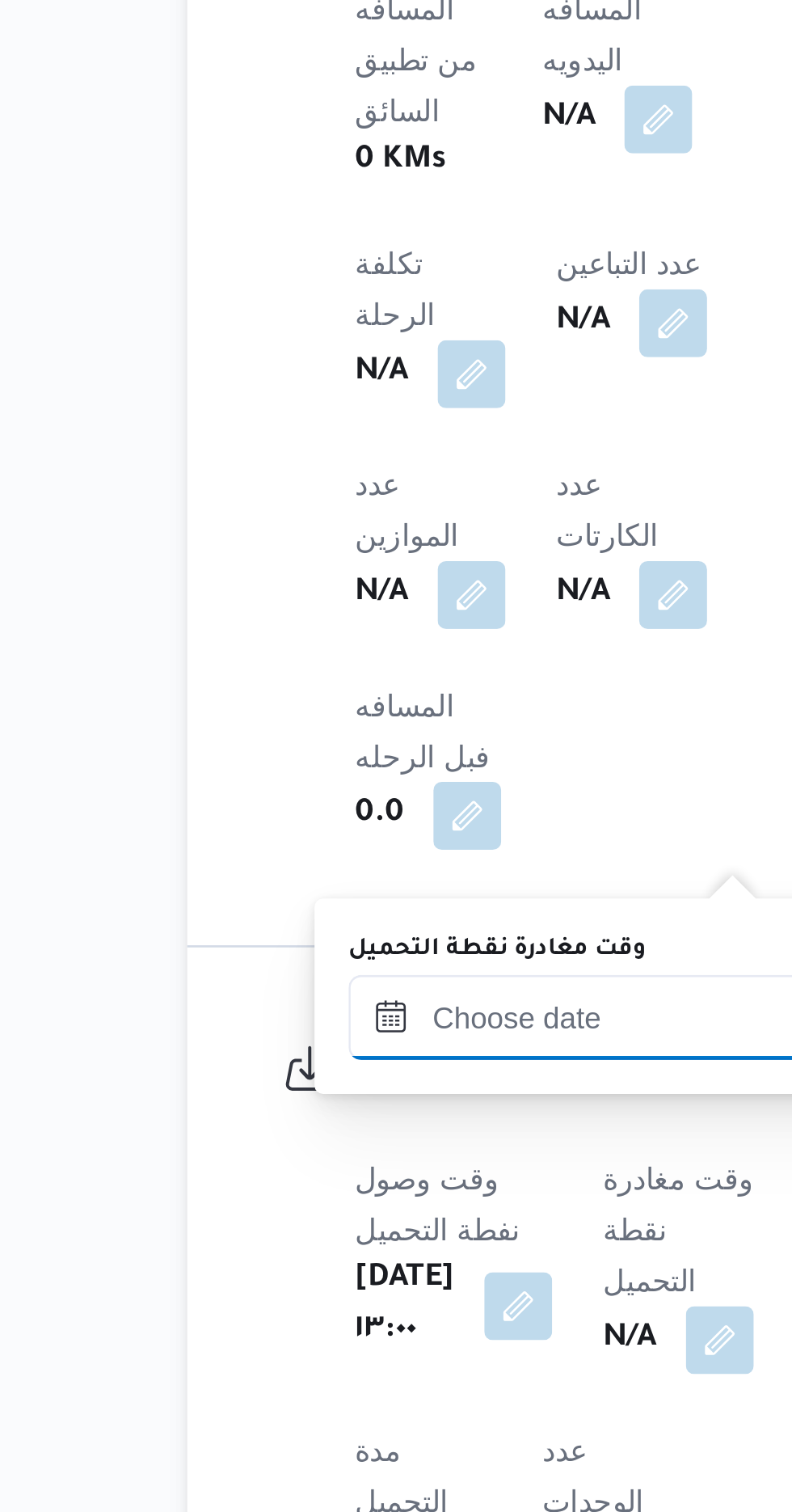
click at [348, 1319] on input "وقت مغادرة نقطة التحميل" at bounding box center [364, 1323] width 184 height 32
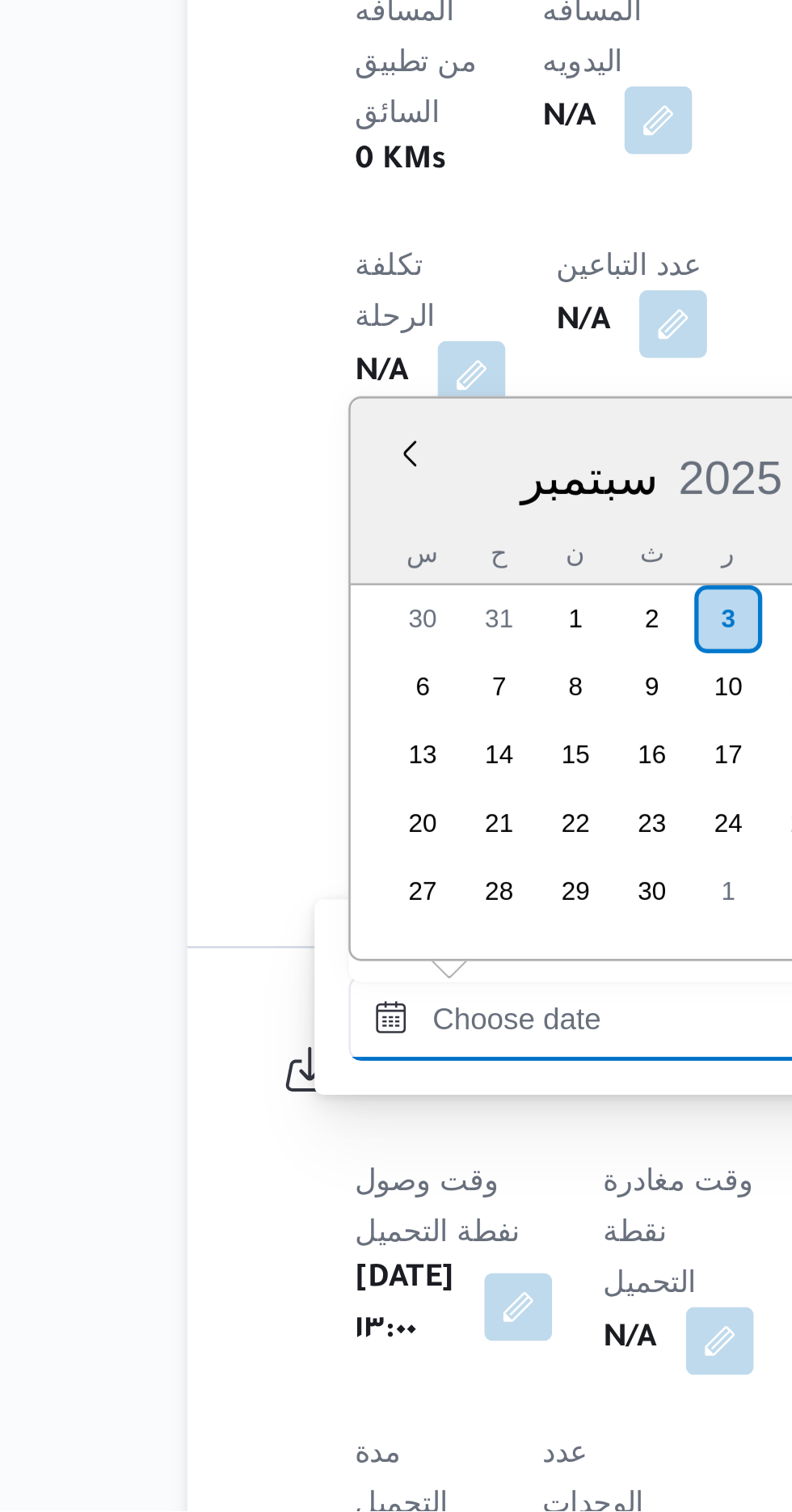
scroll to position [465, 0]
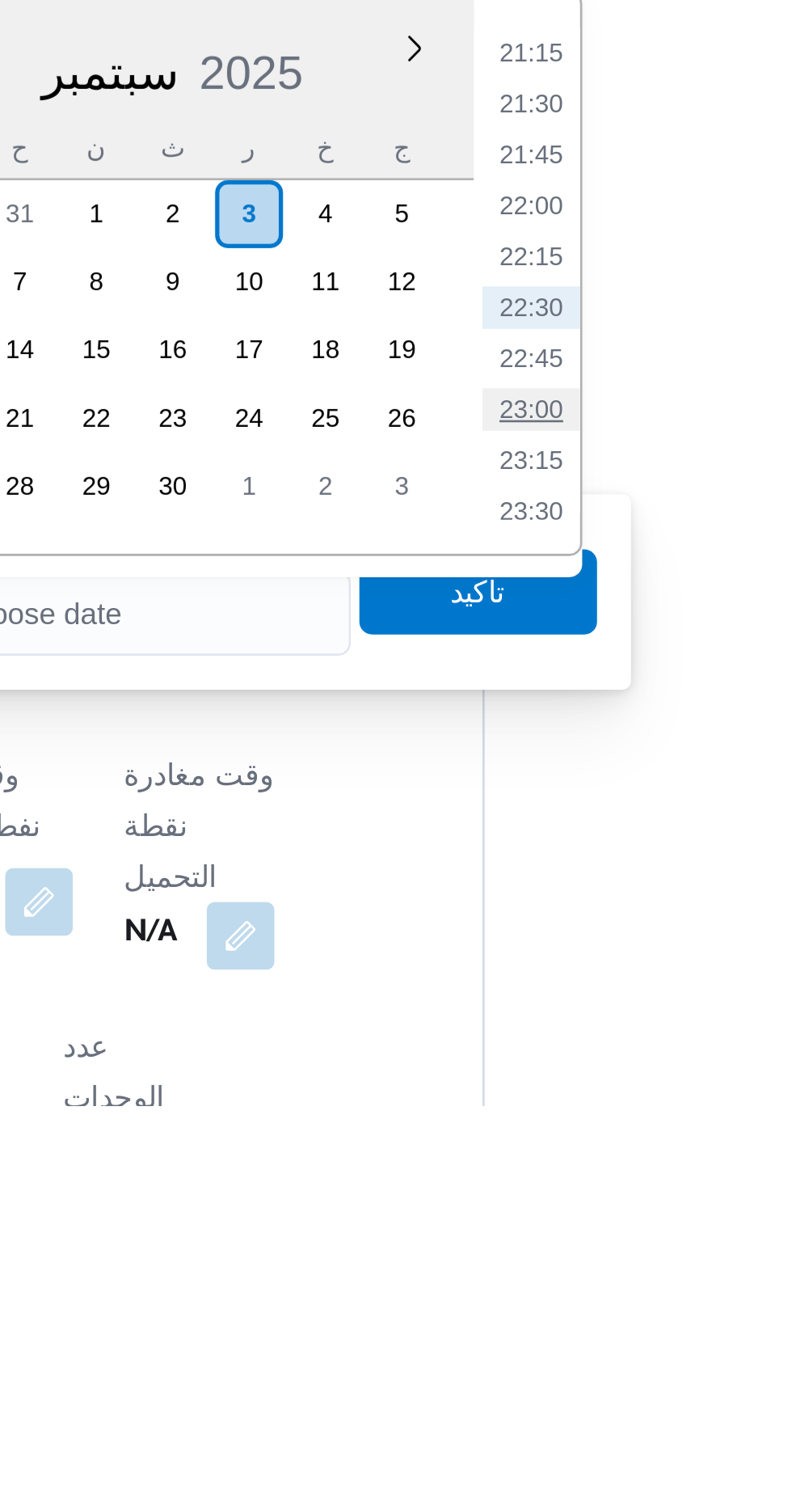
click at [525, 1242] on li "23:00" at bounding box center [524, 1247] width 37 height 16
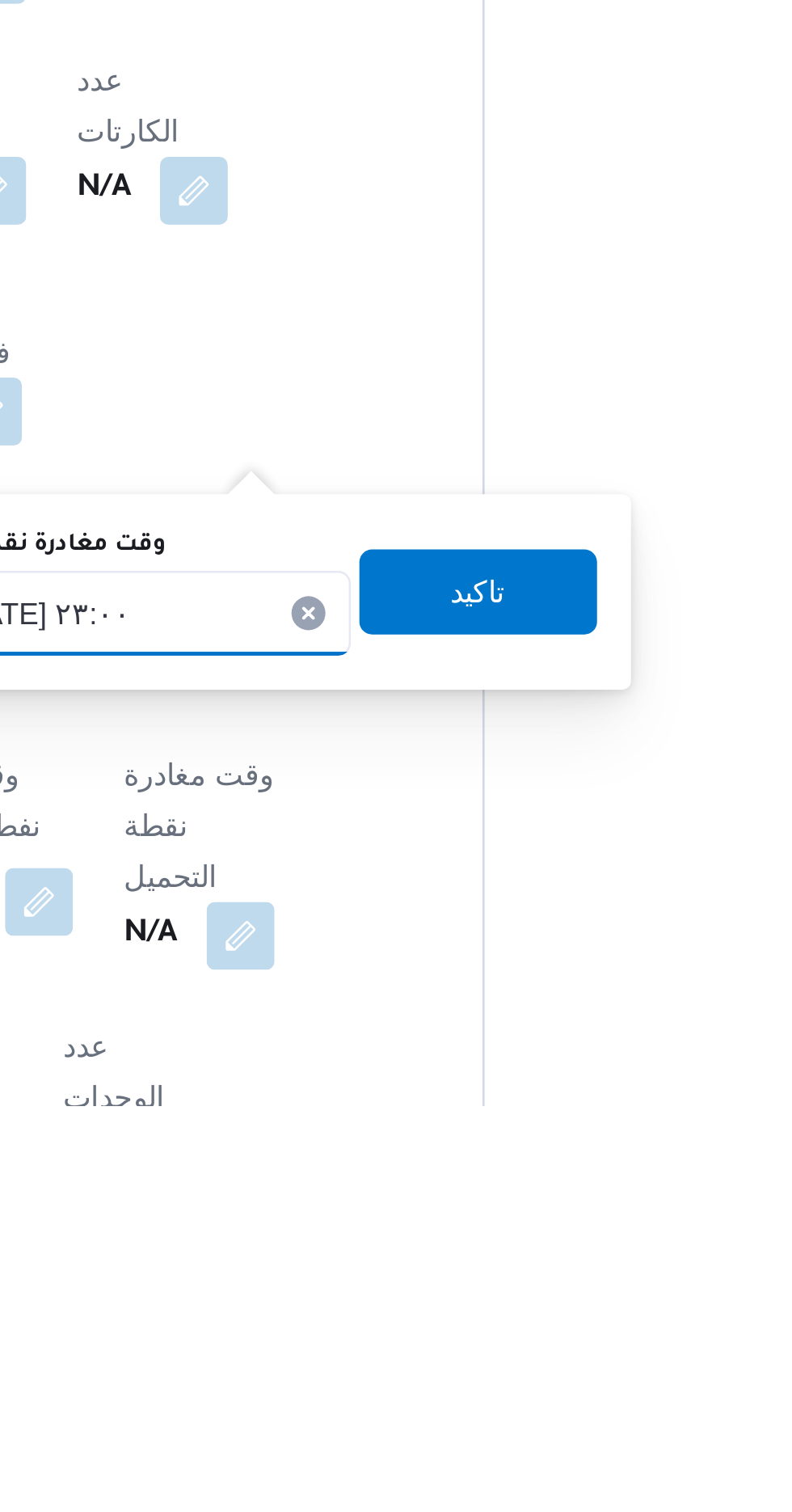
type input "[DATE] ٢٣:٠٠"
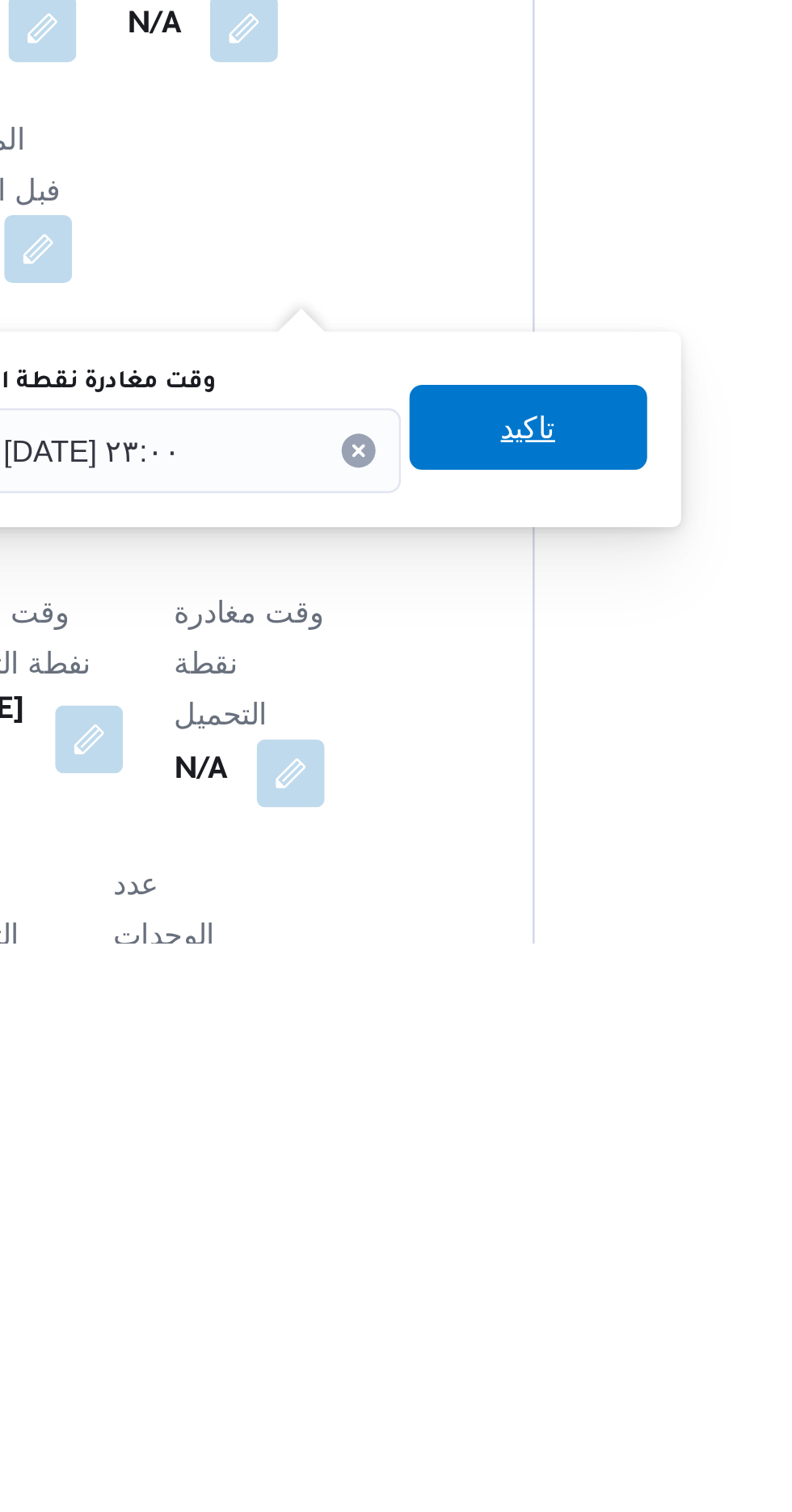
click at [512, 1323] on span "تاكيد" at bounding box center [504, 1315] width 21 height 19
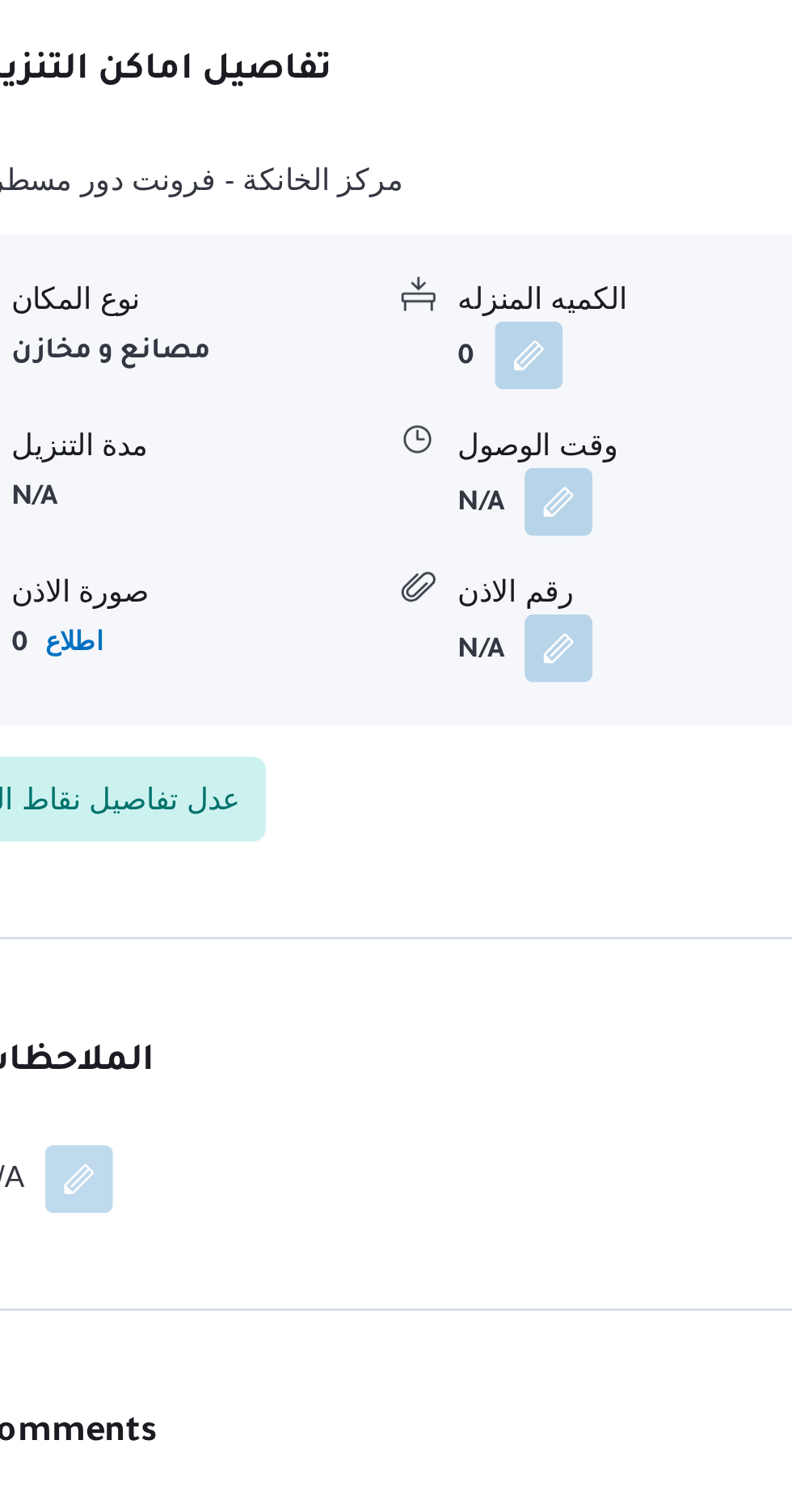
scroll to position [2157, 0]
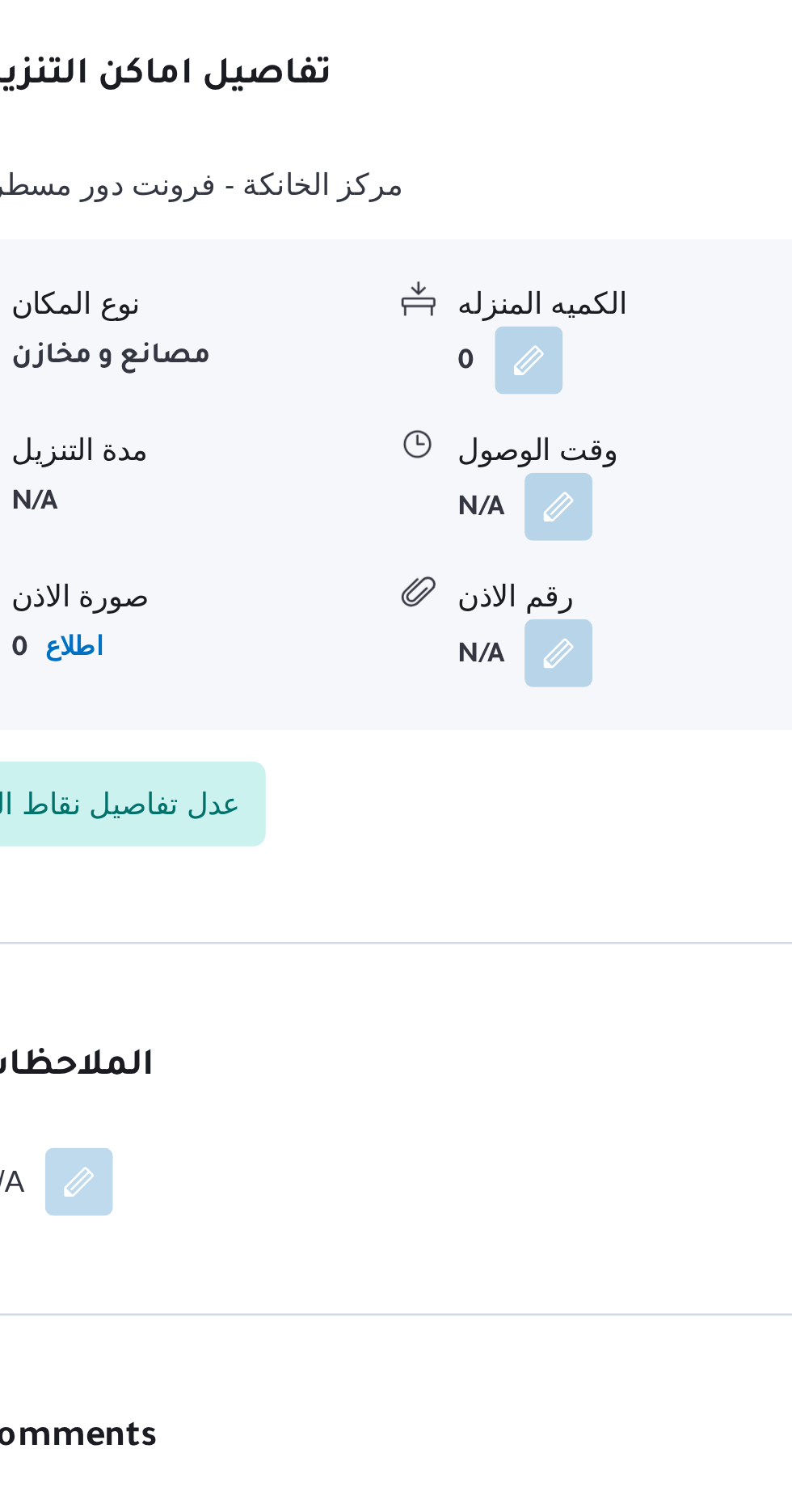
click at [317, 520] on button "button" at bounding box center [313, 533] width 26 height 26
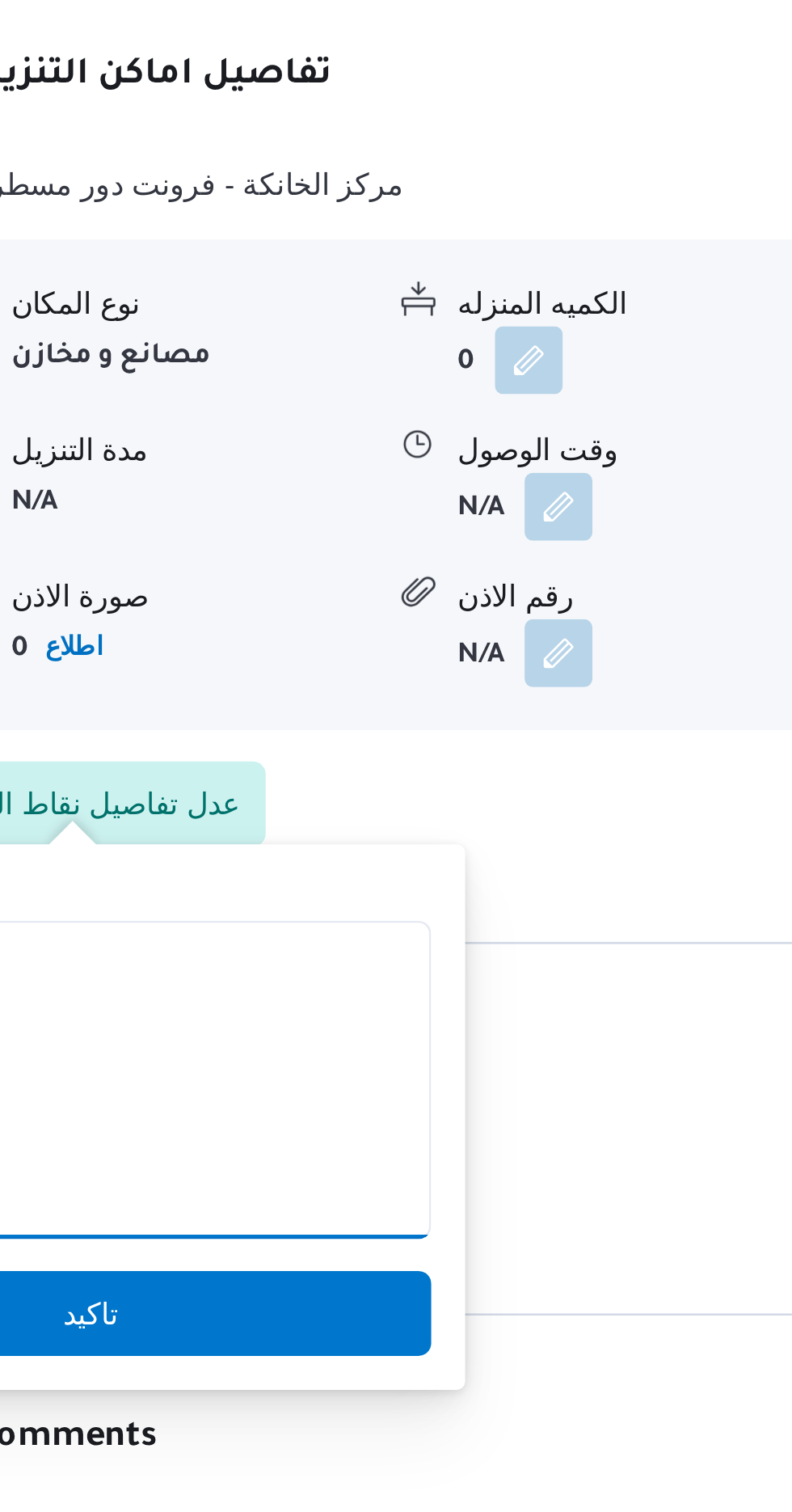
click at [340, 491] on textarea "الملاحظات" at bounding box center [319, 494] width 260 height 121
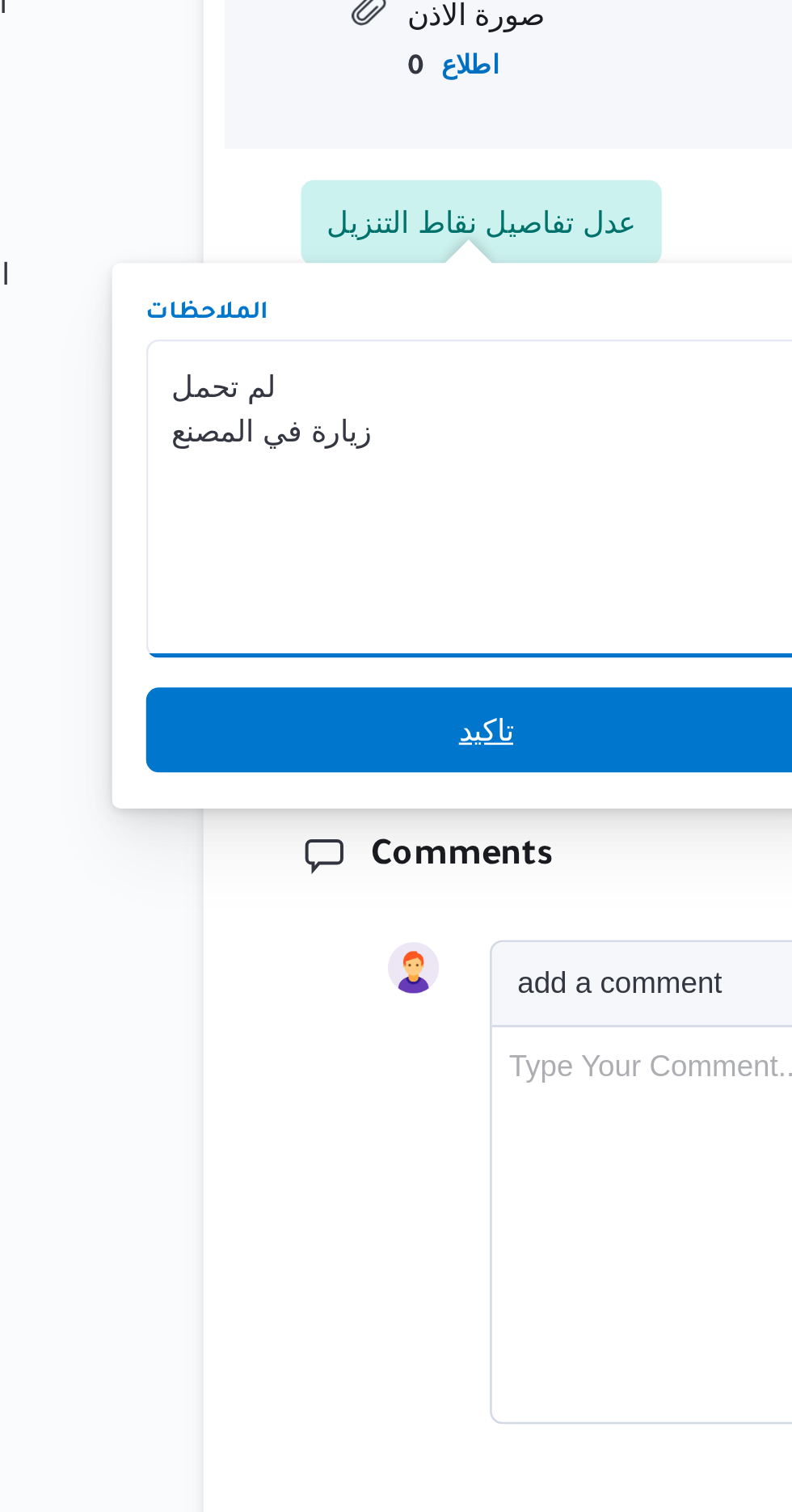
type textarea "لم تحمل زيارة في المصنع"
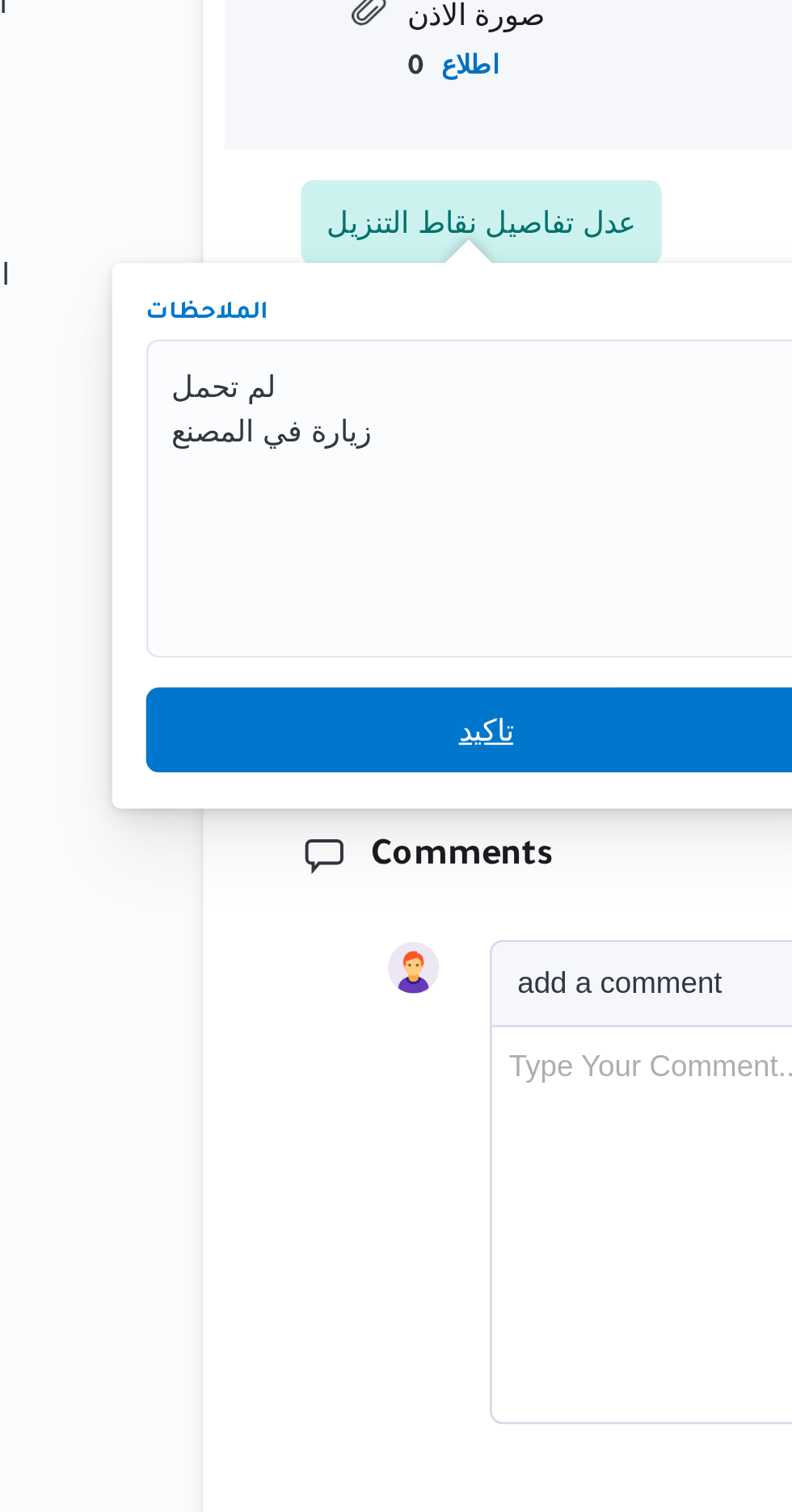
click at [334, 587] on span "تاكيد" at bounding box center [319, 582] width 260 height 32
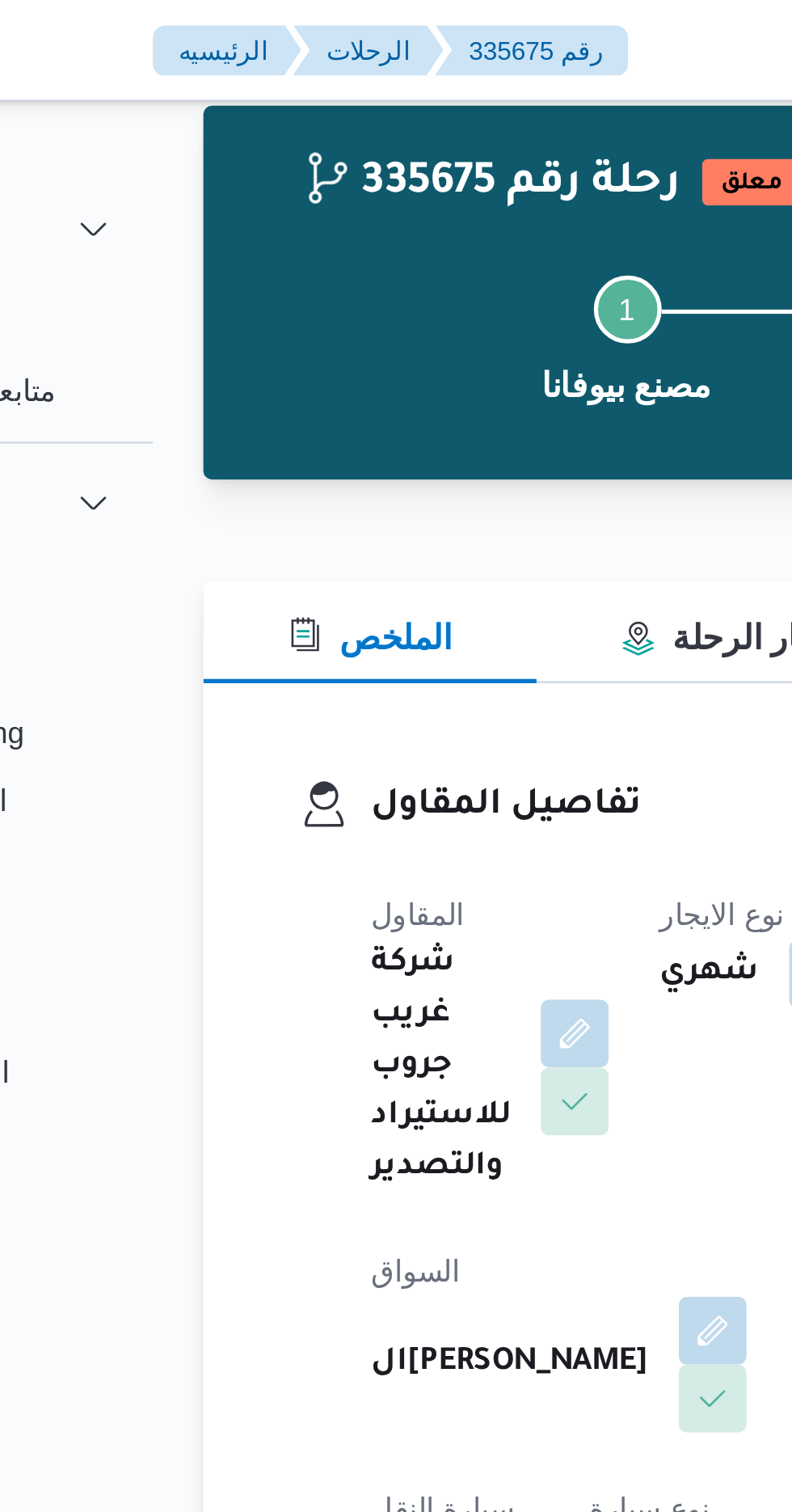
scroll to position [0, 0]
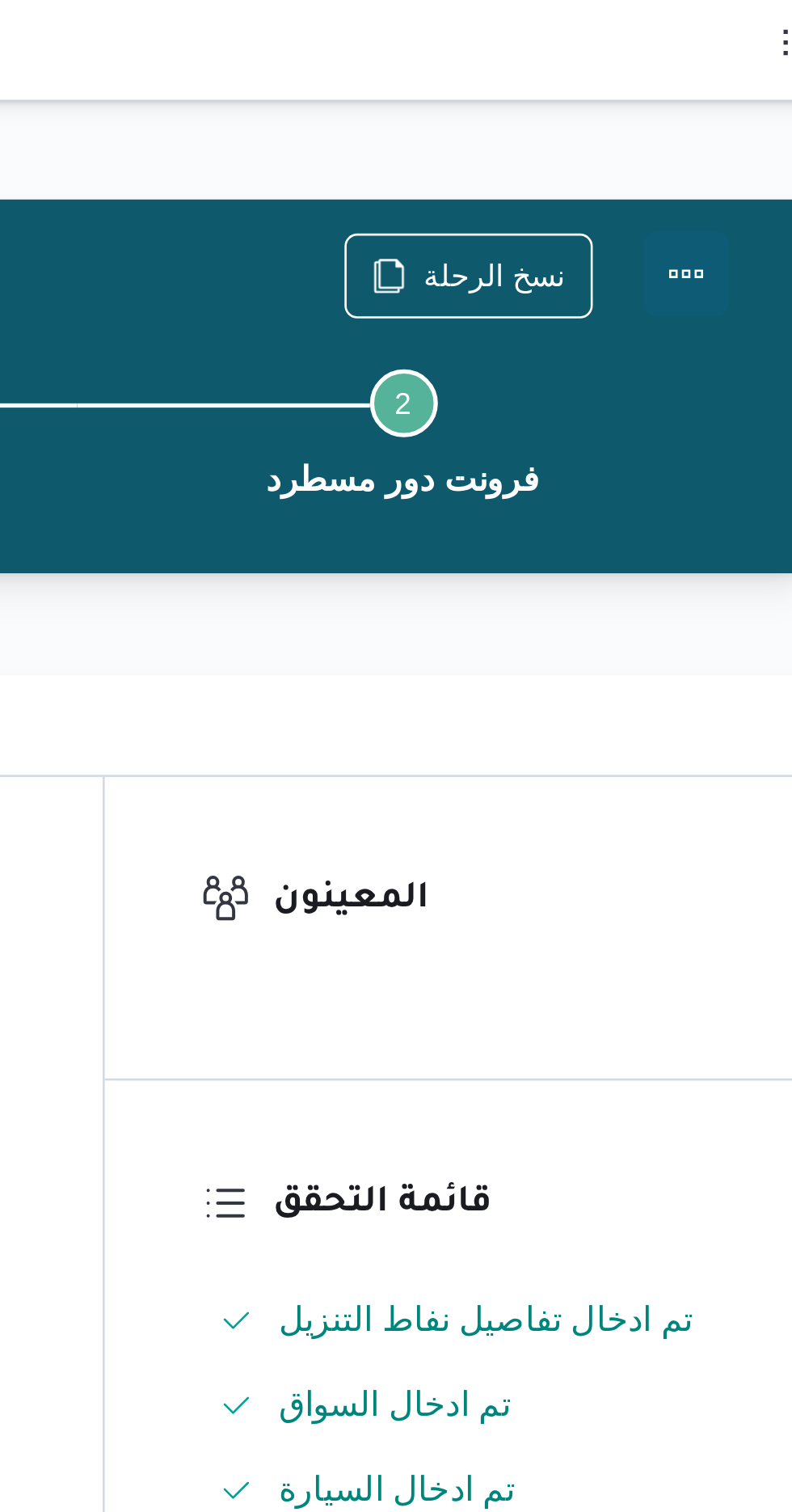
click at [742, 116] on button "Actions" at bounding box center [727, 104] width 32 height 32
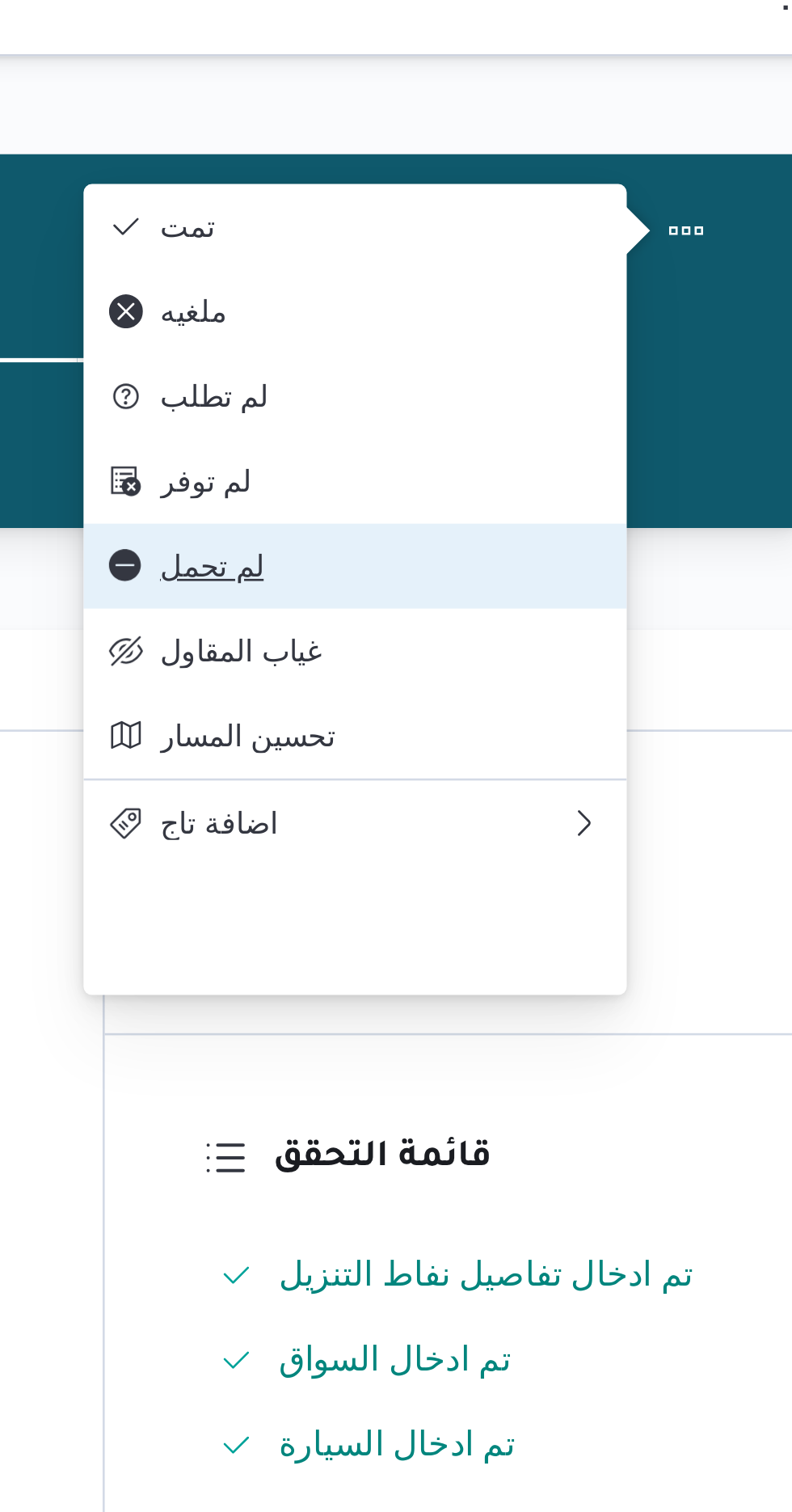
click at [660, 239] on span "لم تحمل" at bounding box center [611, 232] width 168 height 13
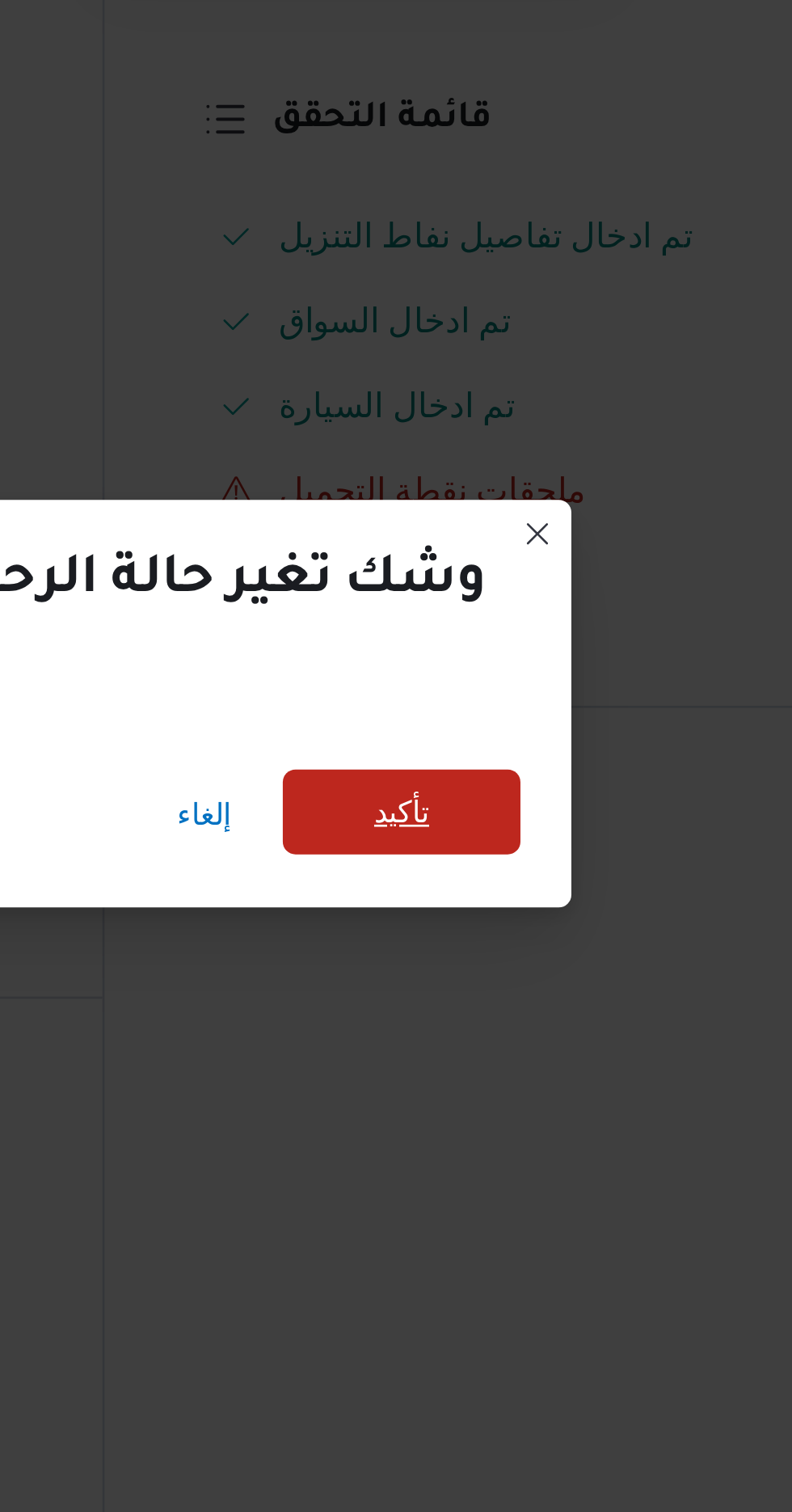
click at [608, 719] on span "تأكيد" at bounding box center [619, 722] width 21 height 19
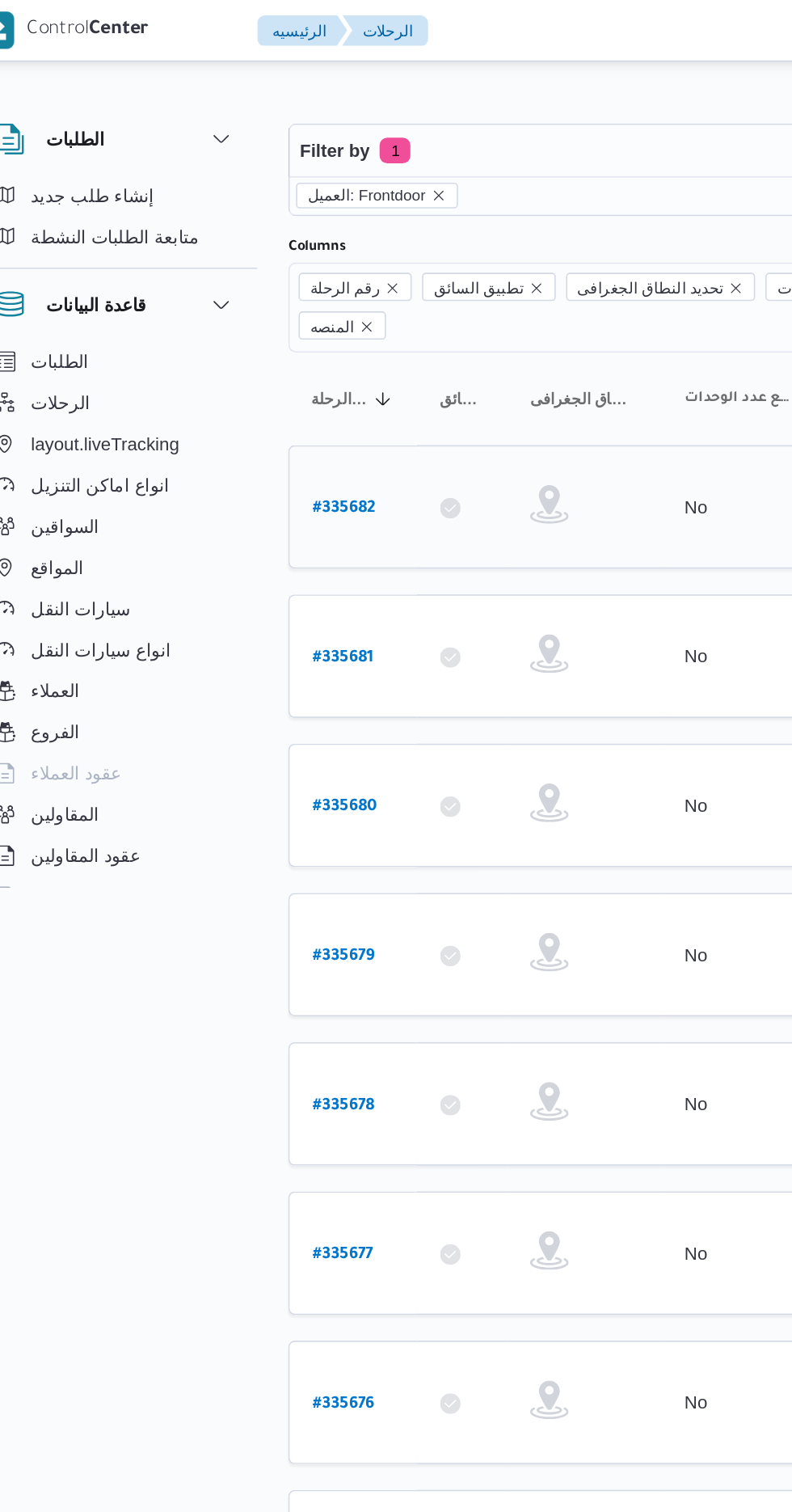
click at [227, 314] on b "# 335682" at bounding box center [246, 320] width 40 height 11
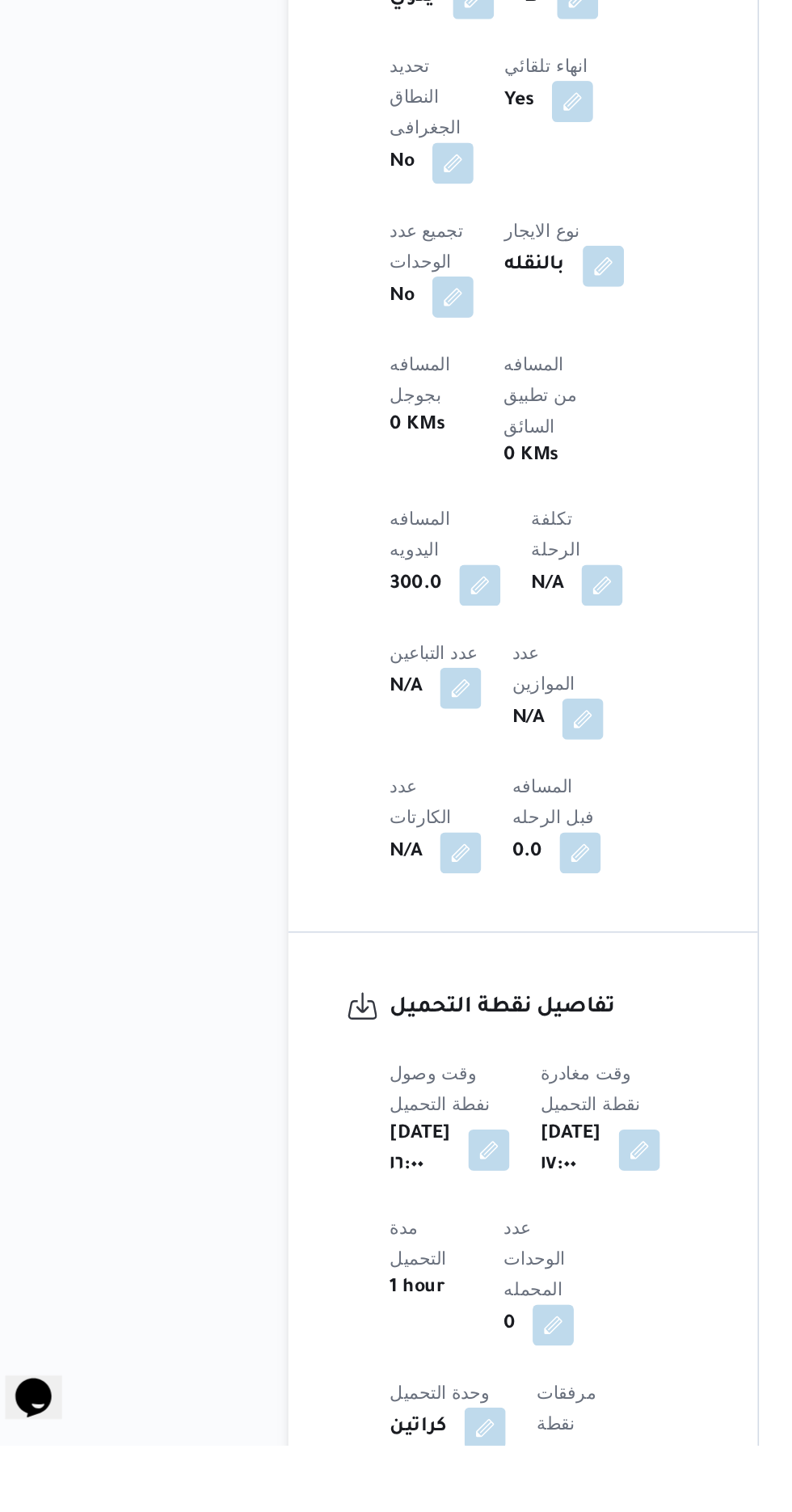
scroll to position [534, 0]
